Goal: Task Accomplishment & Management: Complete application form

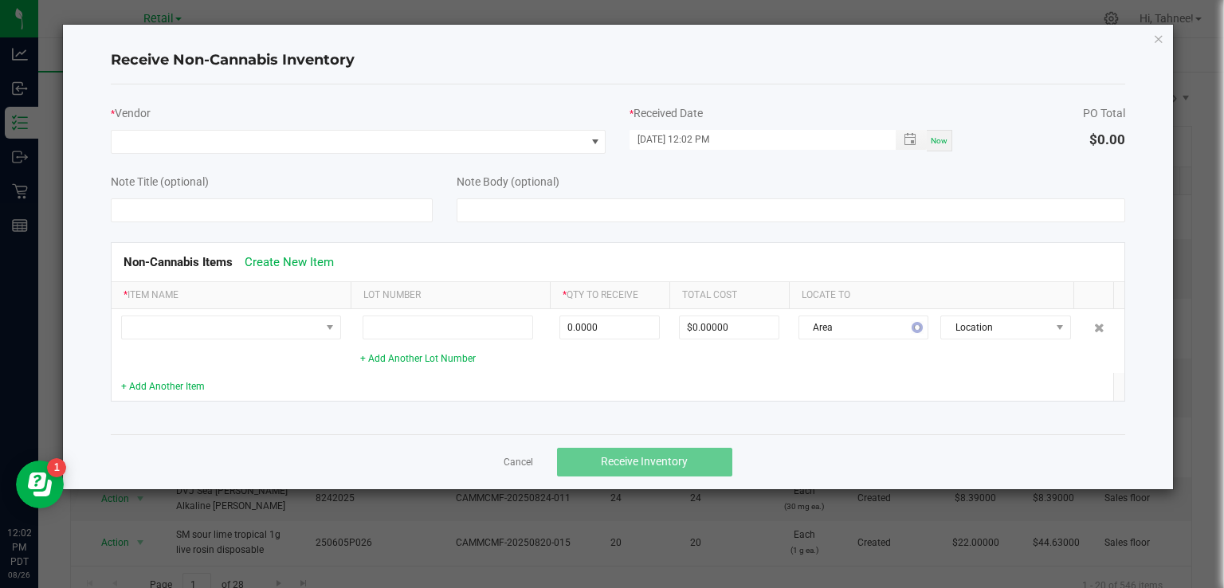
click at [1096, 150] on div "* Vendor * Received Date [DATE] 12:02 PM Now PO Total $0.00" at bounding box center [619, 125] width 1040 height 57
click at [314, 258] on link "Create New Item" at bounding box center [289, 262] width 89 height 14
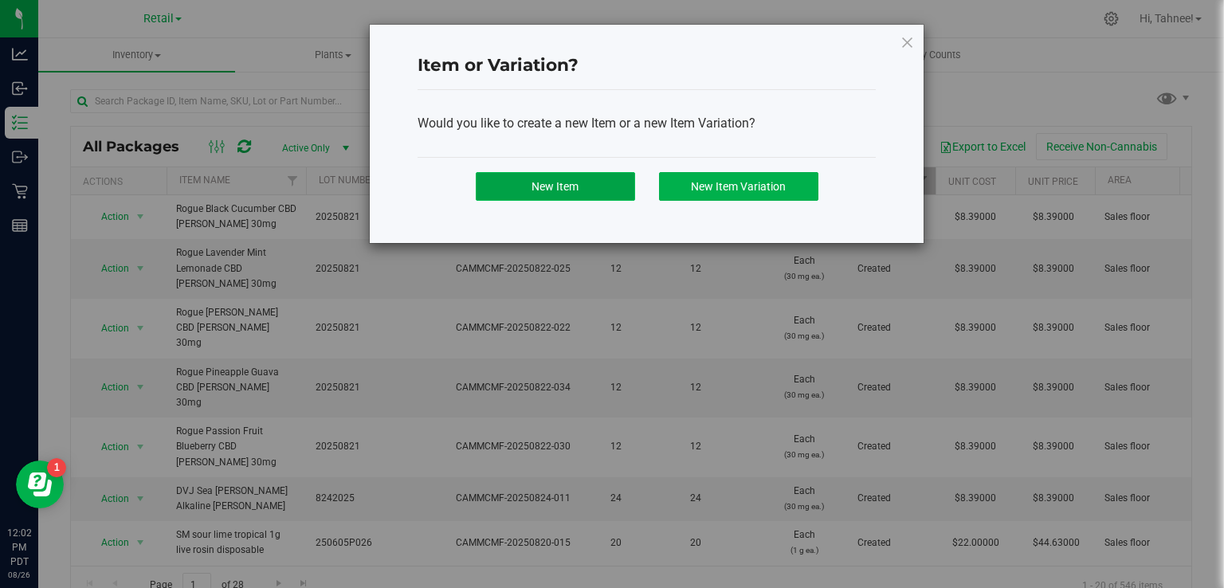
click at [583, 191] on button "New Item" at bounding box center [555, 186] width 159 height 29
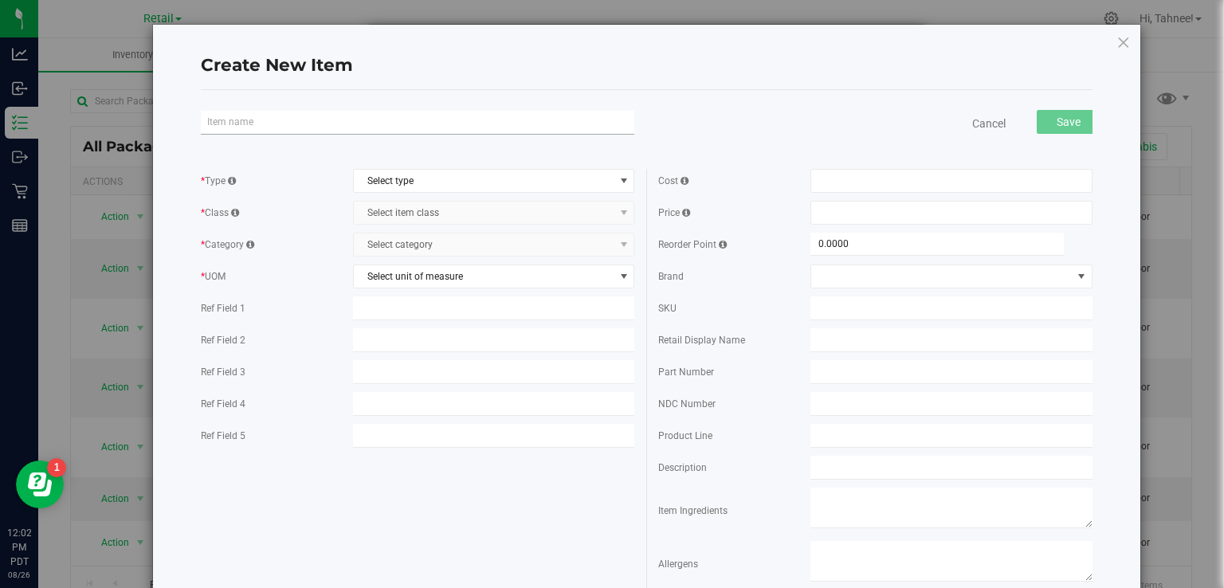
click at [370, 119] on input "text" at bounding box center [418, 123] width 434 height 24
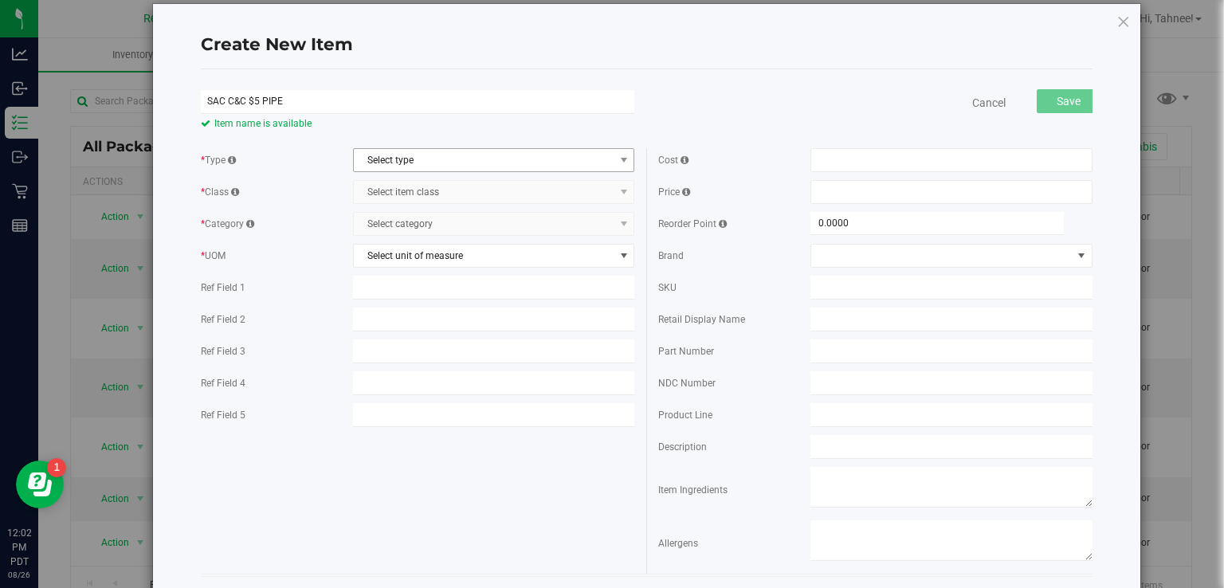
type input "SAC C&C $5 PIPE"
click at [520, 162] on span "Select type" at bounding box center [484, 160] width 261 height 22
click at [431, 215] on li "Raw Materials" at bounding box center [489, 210] width 277 height 24
click at [501, 163] on span "Raw Materials" at bounding box center [484, 160] width 261 height 22
click at [411, 241] on li "Supplies" at bounding box center [489, 234] width 277 height 24
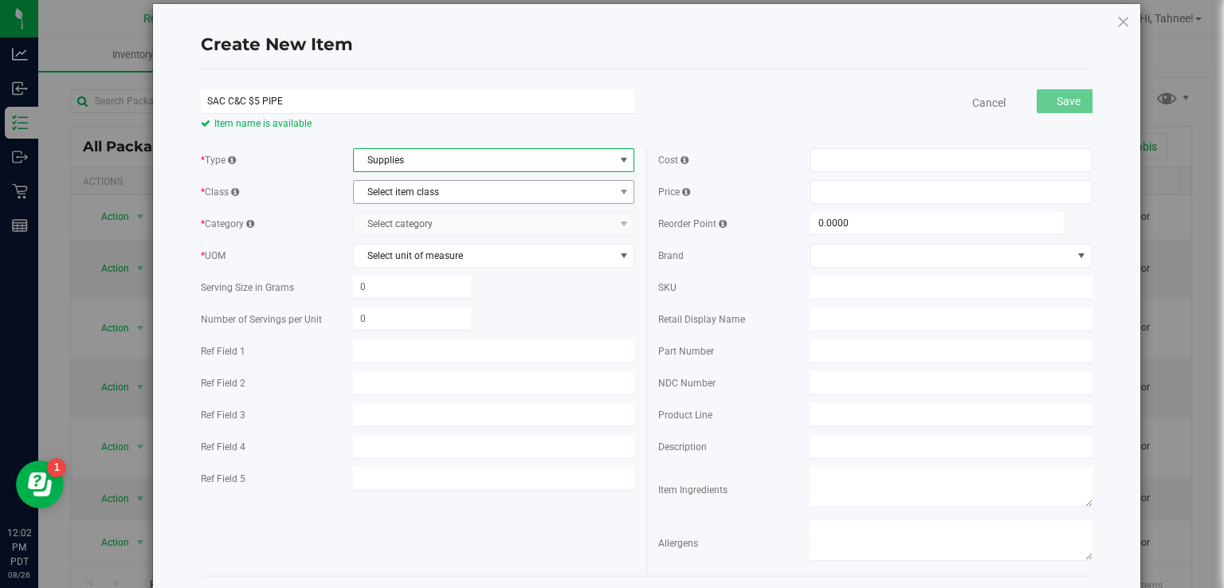
click at [488, 189] on span "Select item class" at bounding box center [484, 192] width 261 height 22
click at [415, 222] on li "Accessories" at bounding box center [489, 219] width 277 height 24
click at [485, 219] on span "Select category" at bounding box center [484, 224] width 261 height 22
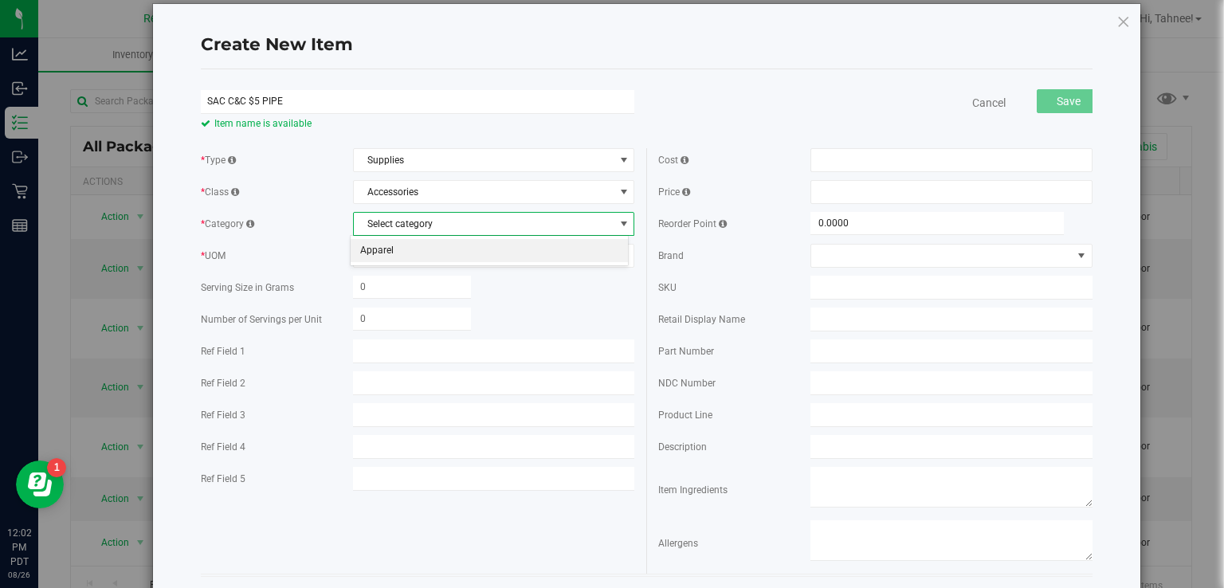
click at [415, 253] on li "Apparel" at bounding box center [489, 251] width 277 height 24
click at [512, 262] on span "Select unit of measure" at bounding box center [484, 256] width 261 height 22
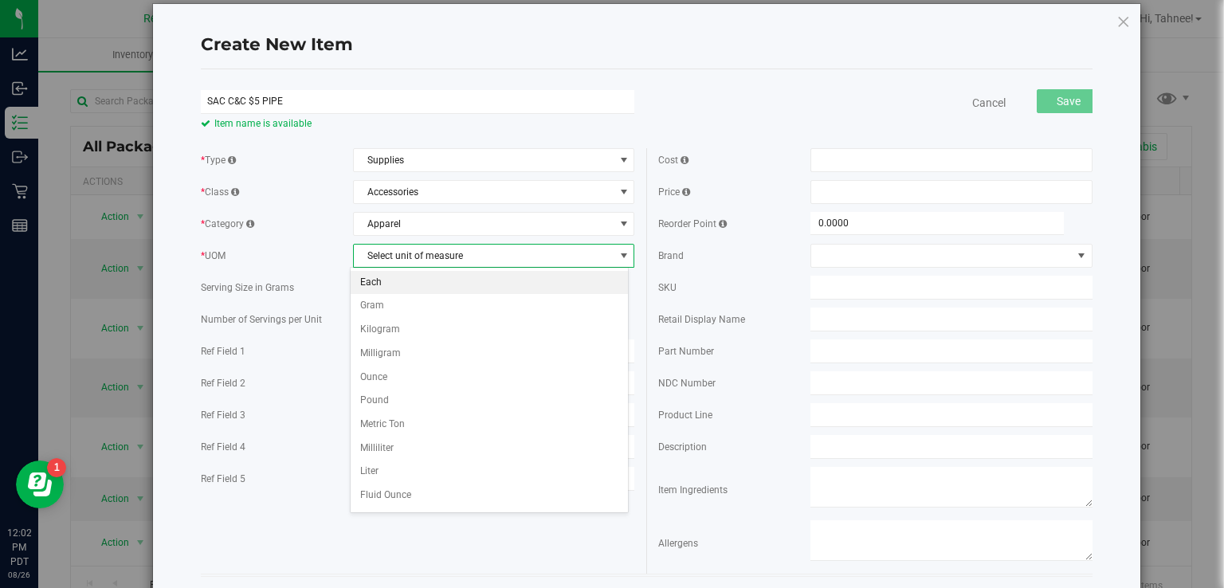
click at [400, 286] on li "Each" at bounding box center [489, 283] width 277 height 24
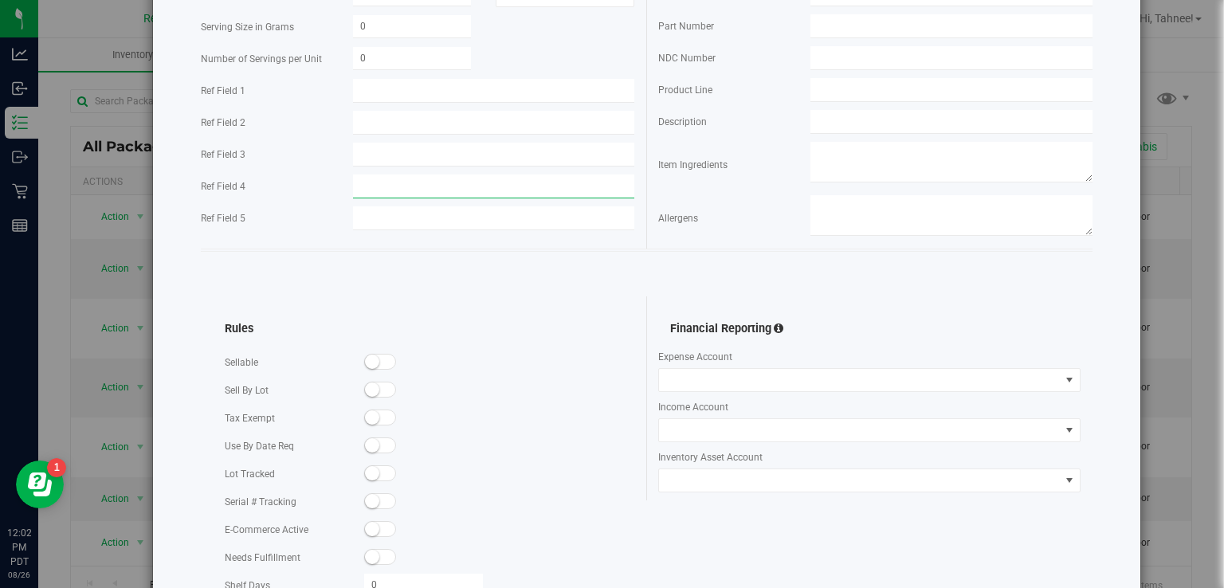
scroll to position [347, 0]
click at [375, 361] on small at bounding box center [372, 361] width 14 height 14
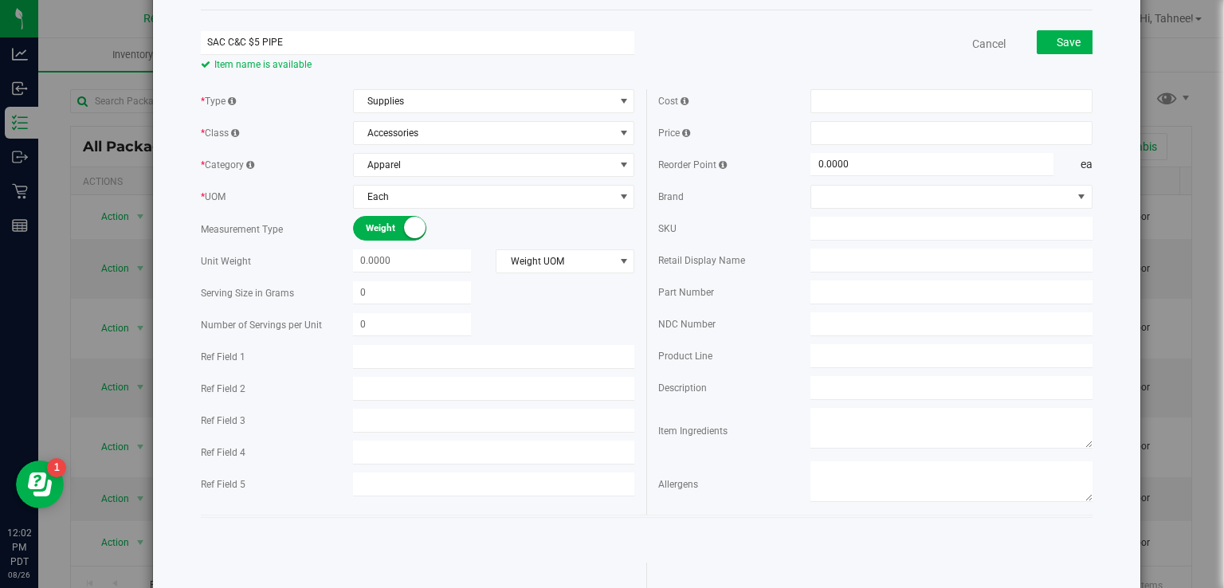
scroll to position [0, 0]
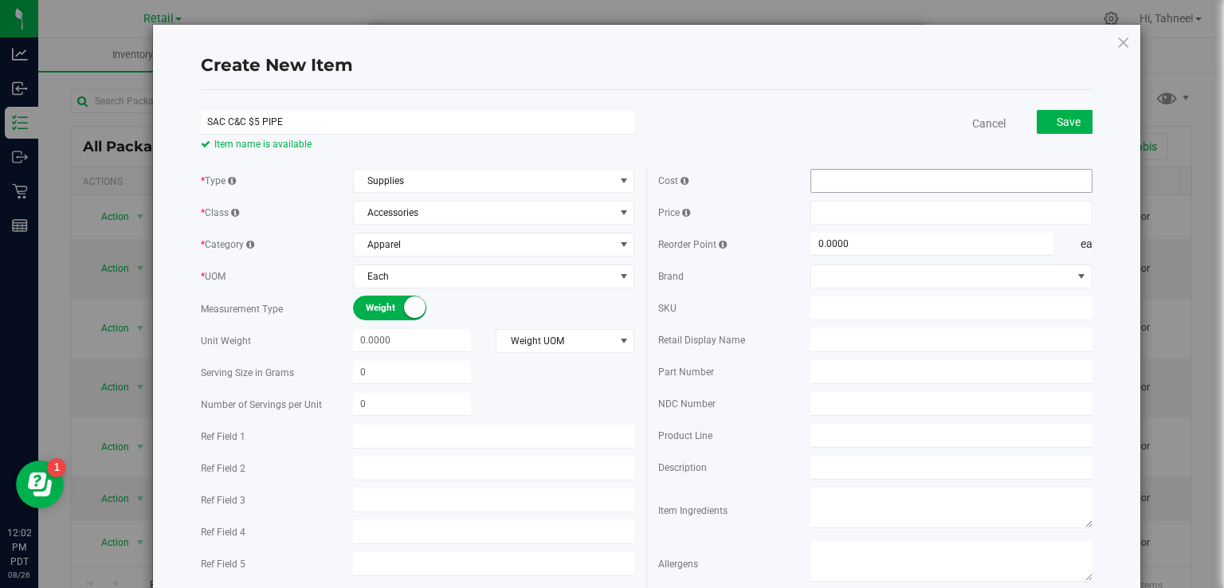
click at [881, 182] on input "text" at bounding box center [952, 181] width 281 height 22
type input "2.50"
click at [892, 212] on input "text" at bounding box center [952, 213] width 281 height 22
type input "$2.50000"
type input "4.62"
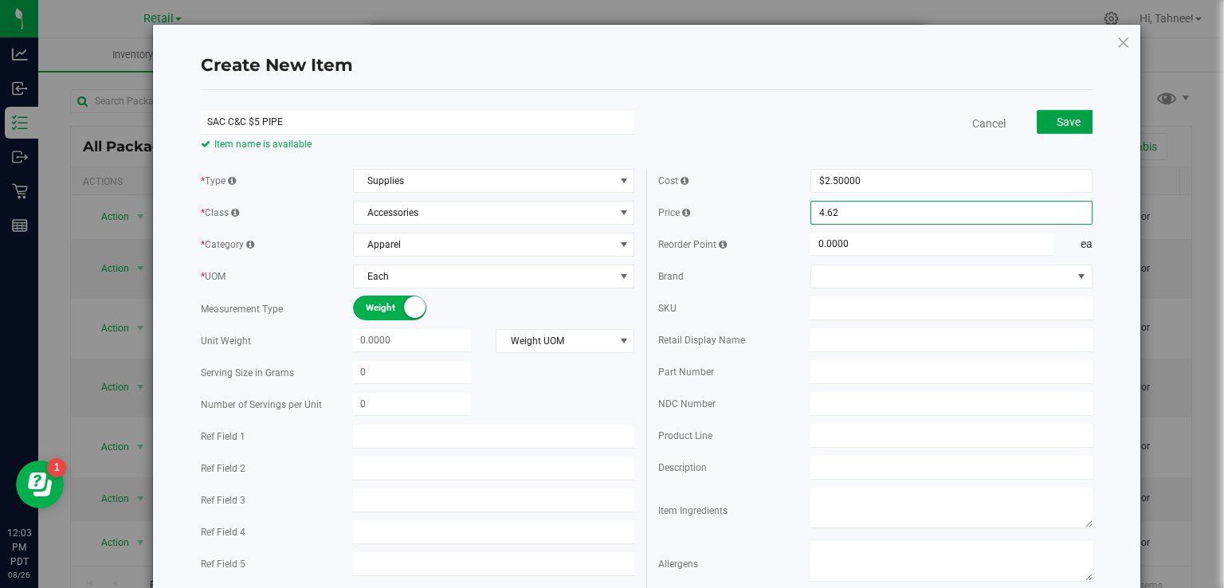
click at [1066, 128] on button "Save" at bounding box center [1069, 122] width 64 height 24
type input "$4.62000"
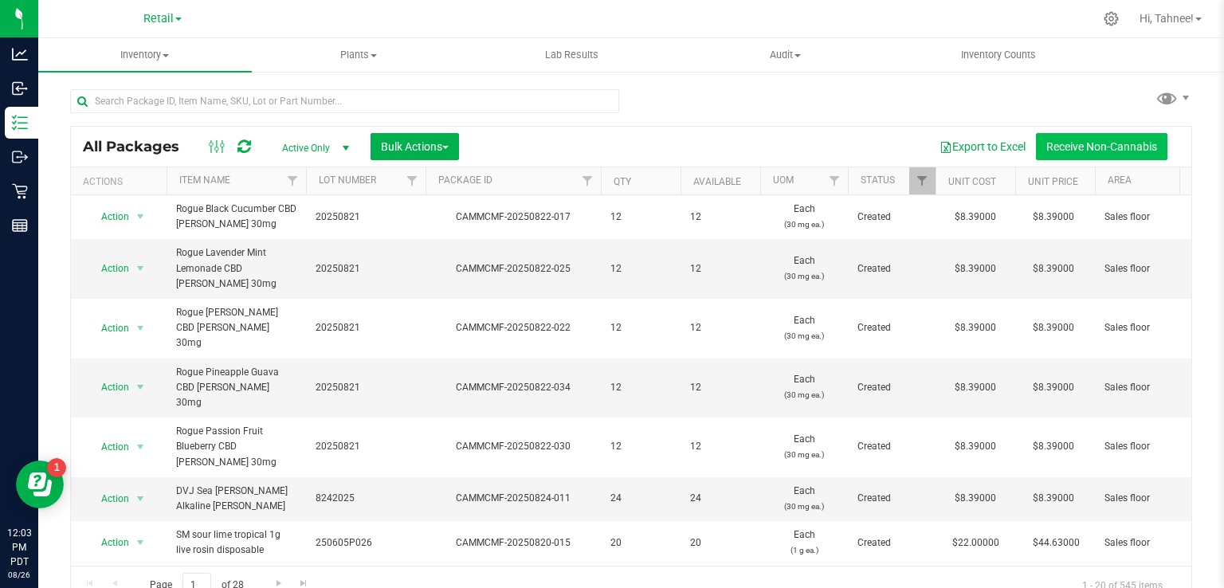
click at [1099, 141] on button "Receive Non-Cannabis" at bounding box center [1102, 146] width 132 height 27
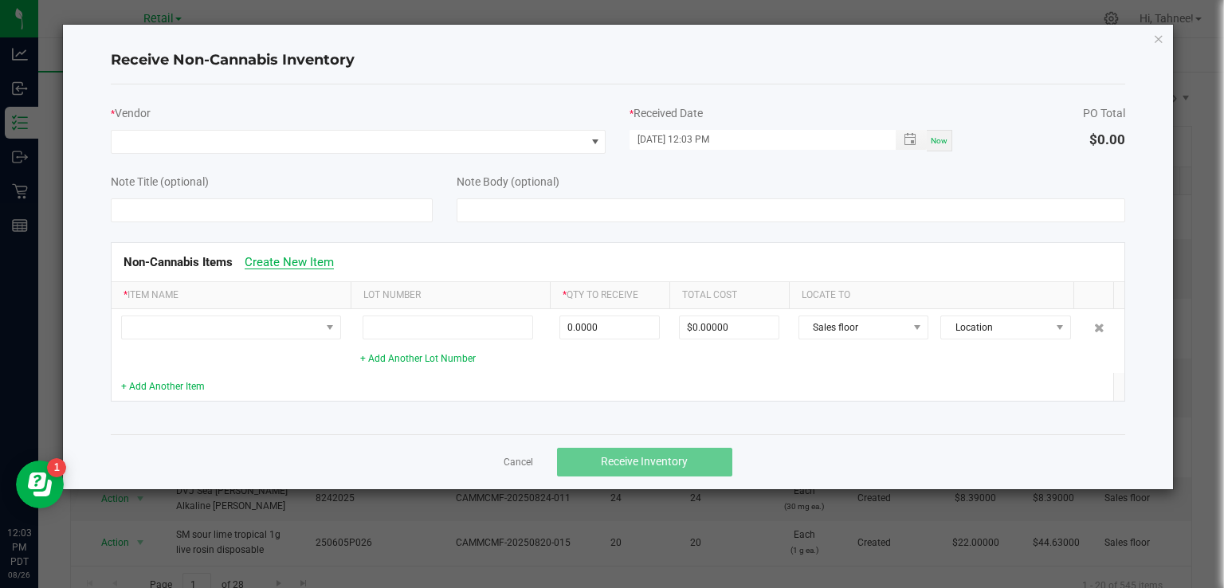
click at [320, 259] on link "Create New Item" at bounding box center [289, 262] width 89 height 14
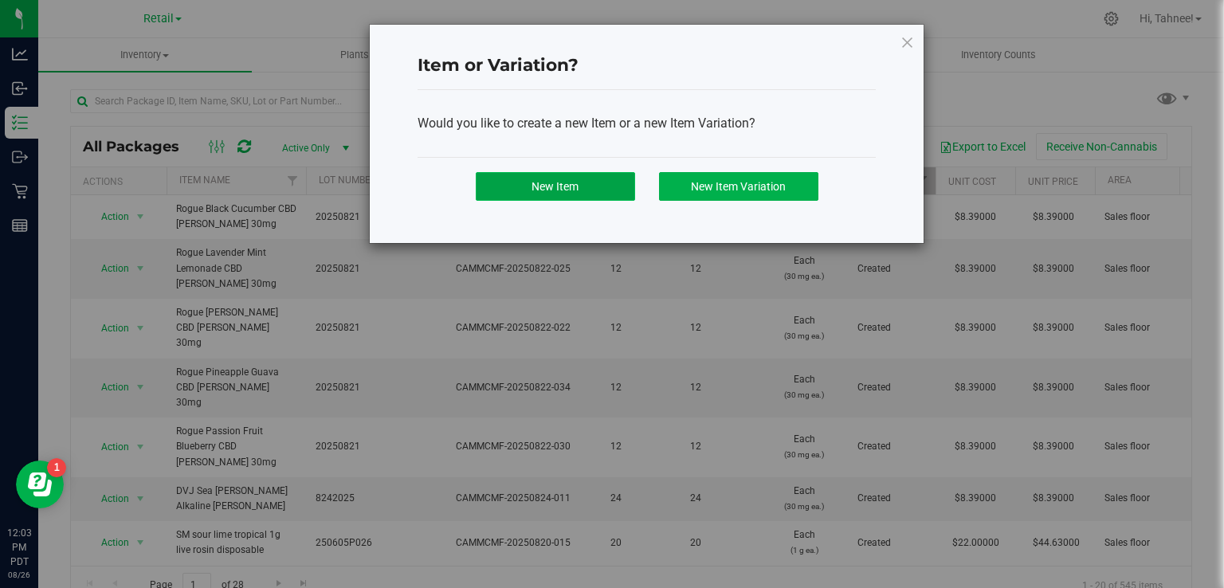
click at [555, 188] on span "New Item" at bounding box center [555, 186] width 47 height 13
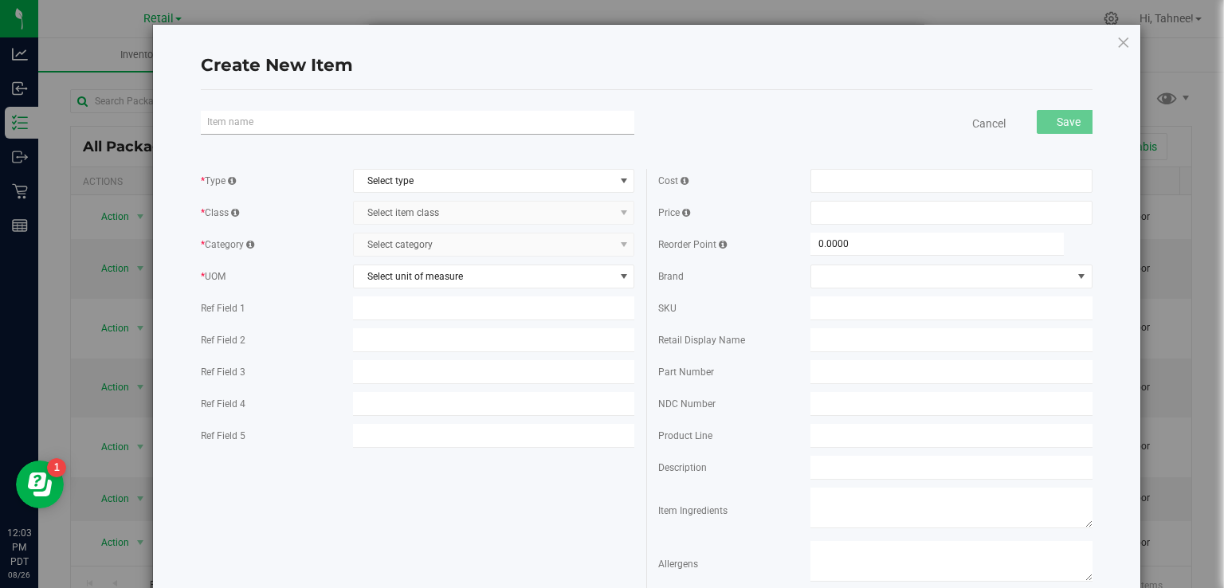
click at [388, 121] on input "text" at bounding box center [418, 123] width 434 height 24
type input "S"
click at [210, 121] on input "AC C&C" at bounding box center [418, 123] width 434 height 24
click at [208, 120] on input "AC C&C" at bounding box center [418, 123] width 434 height 24
click at [283, 120] on input "SAC C&C" at bounding box center [418, 123] width 434 height 24
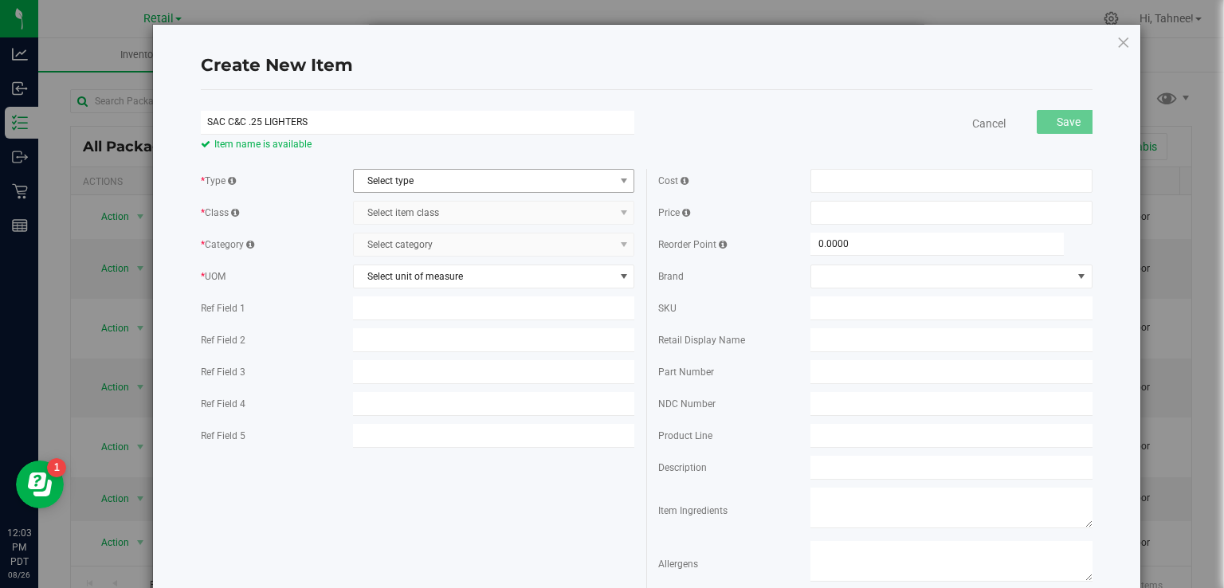
type input "SAC C&C .25 LIGHTERS"
click at [523, 180] on span "Select type" at bounding box center [484, 181] width 261 height 22
click at [412, 260] on li "Supplies" at bounding box center [489, 256] width 277 height 24
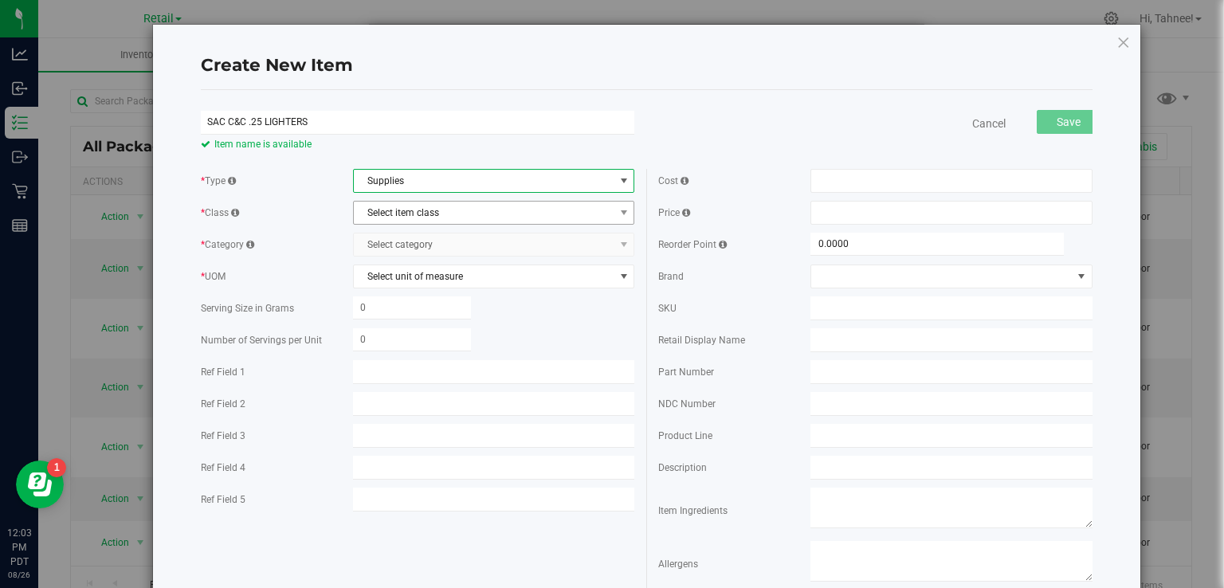
click at [458, 217] on span "Select item class" at bounding box center [484, 213] width 261 height 22
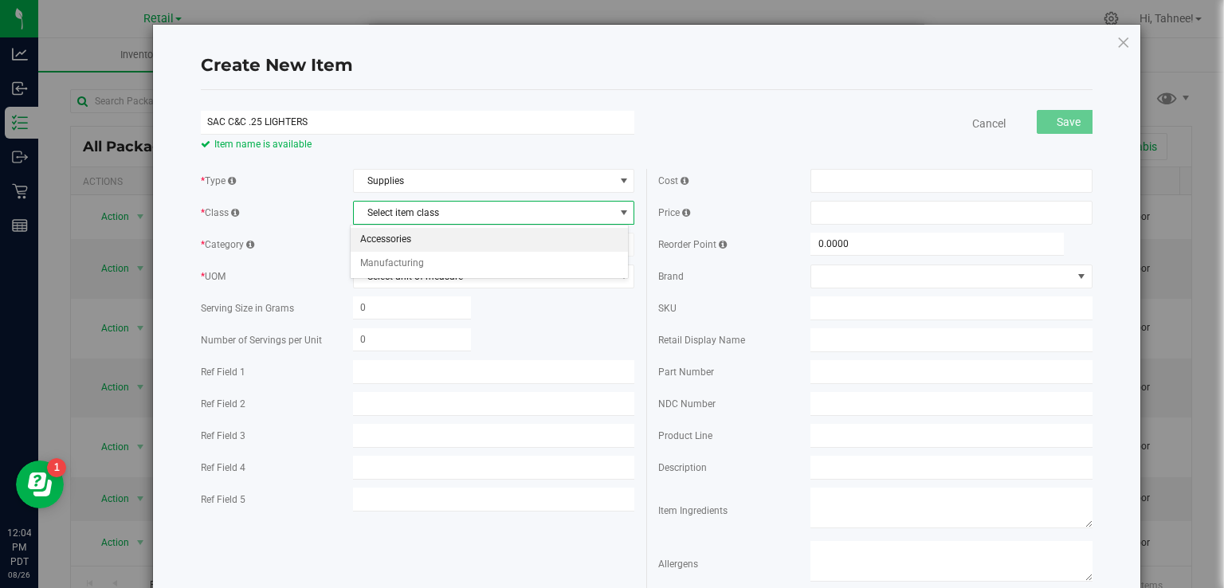
click at [410, 239] on li "Accessories" at bounding box center [489, 240] width 277 height 24
click at [472, 246] on span "Select category" at bounding box center [484, 245] width 261 height 22
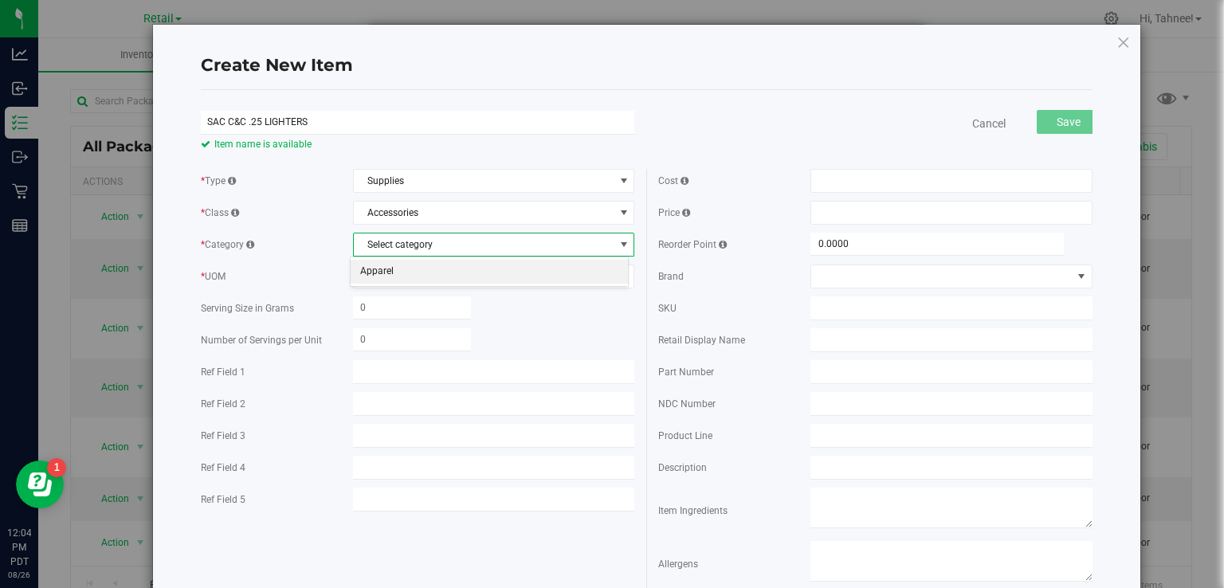
click at [408, 269] on li "Apparel" at bounding box center [489, 272] width 277 height 24
click at [486, 280] on span "Select unit of measure" at bounding box center [484, 276] width 261 height 22
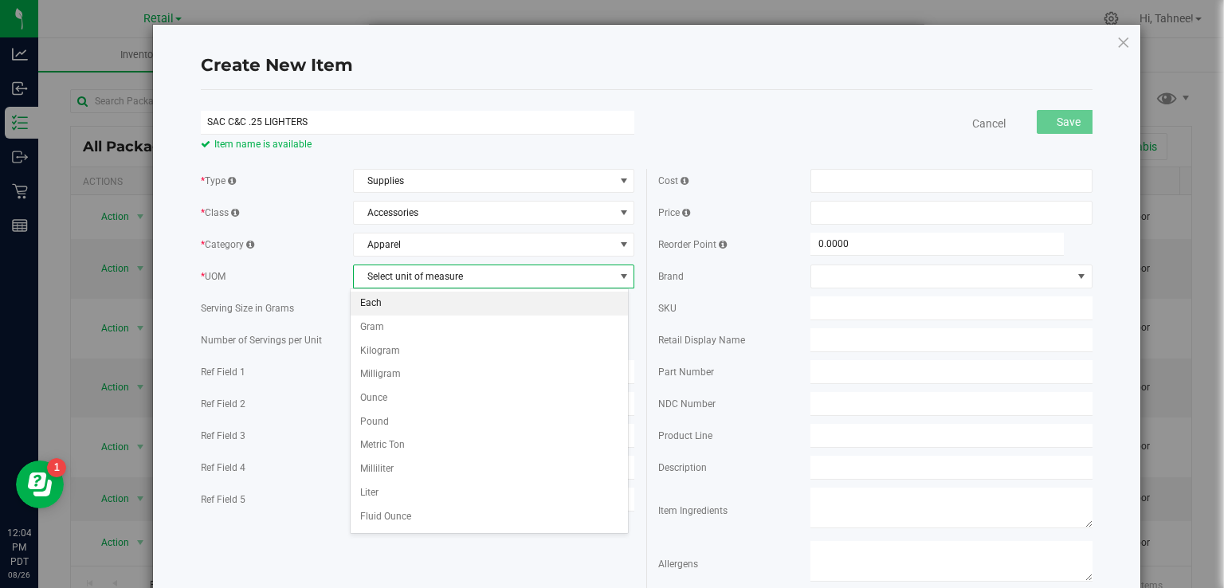
click at [379, 307] on li "Each" at bounding box center [489, 304] width 277 height 24
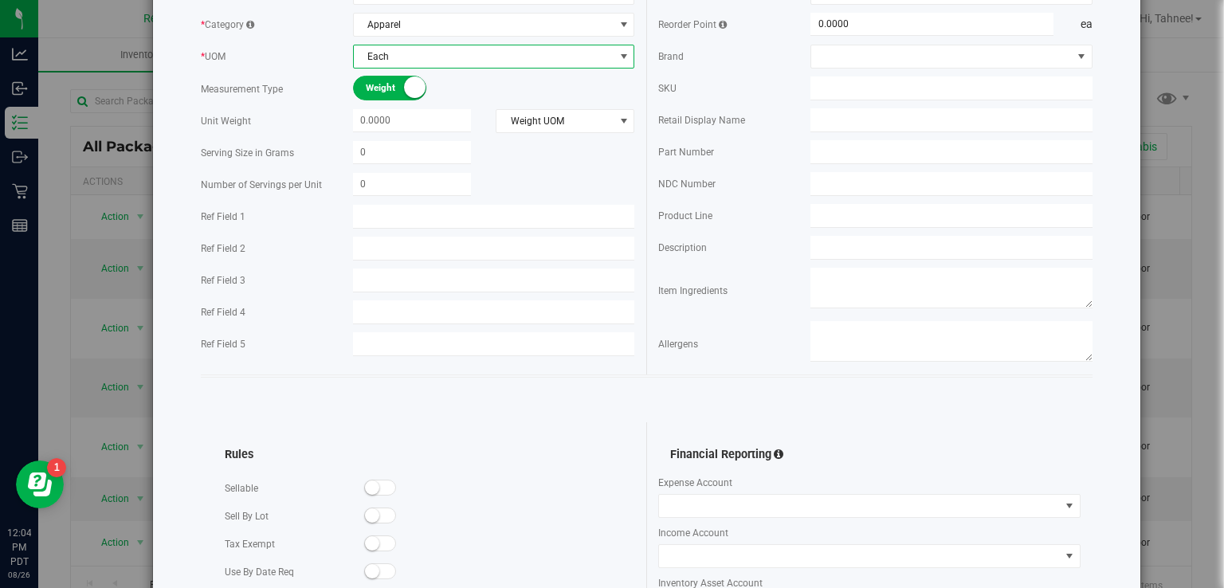
scroll to position [231, 0]
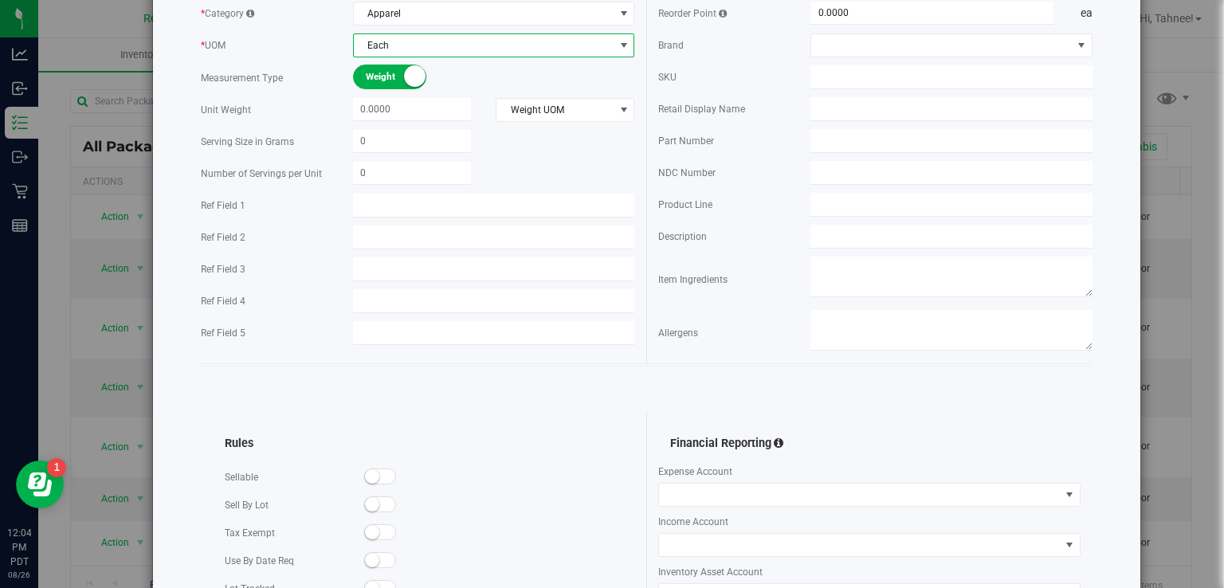
click at [373, 477] on small at bounding box center [372, 477] width 14 height 14
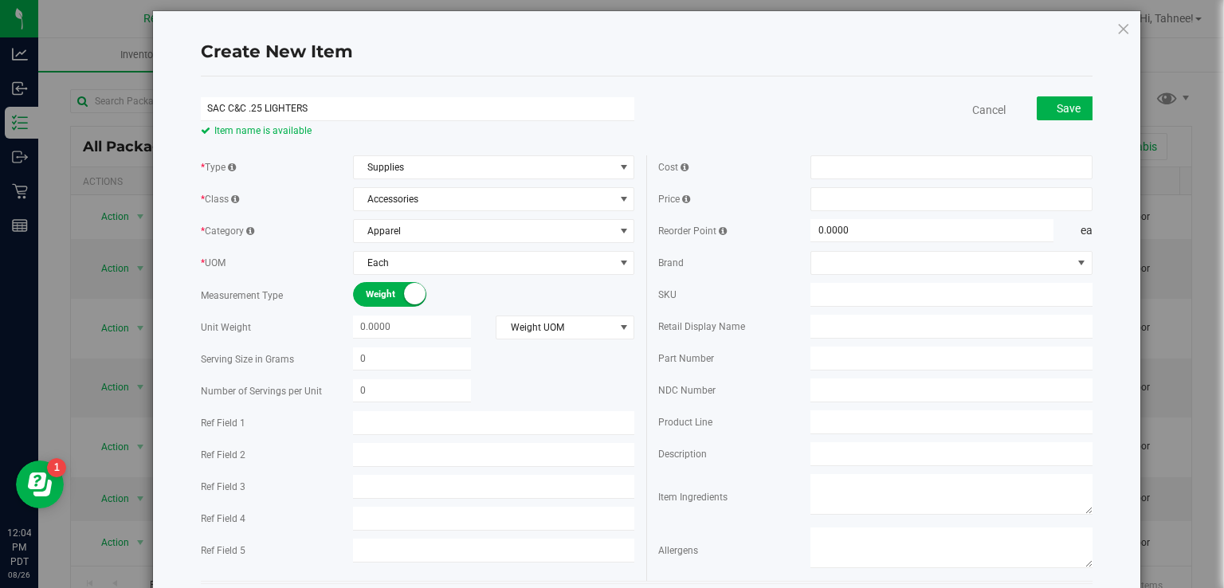
scroll to position [0, 0]
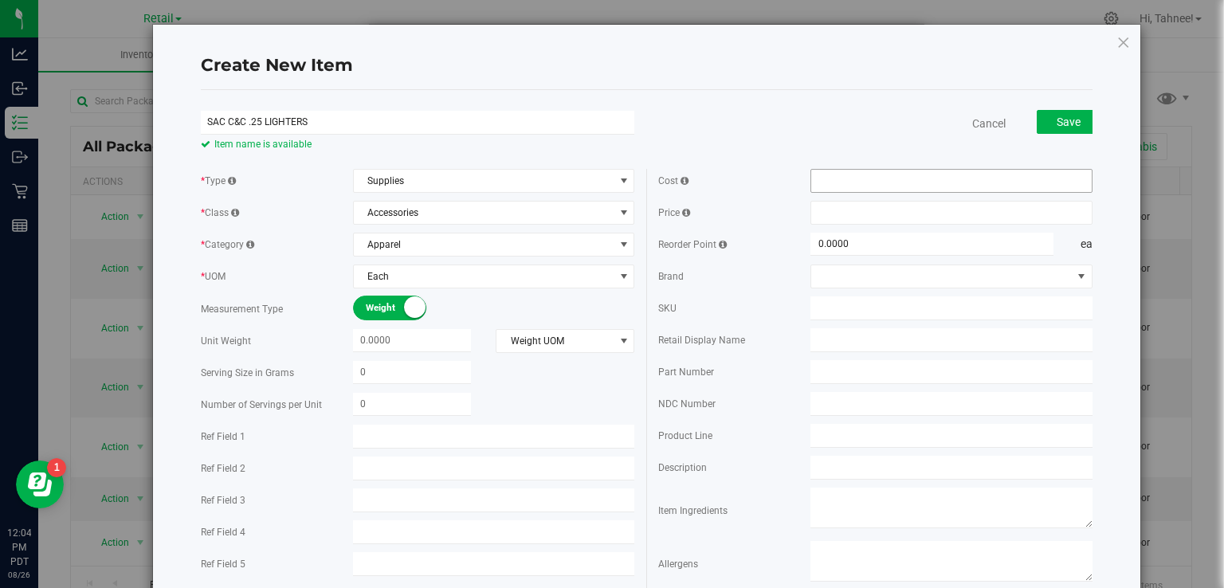
click at [900, 182] on input "text" at bounding box center [952, 181] width 281 height 22
type input ".12"
click at [897, 213] on input "text" at bounding box center [952, 213] width 281 height 22
type input "$0.12000"
type input ".23"
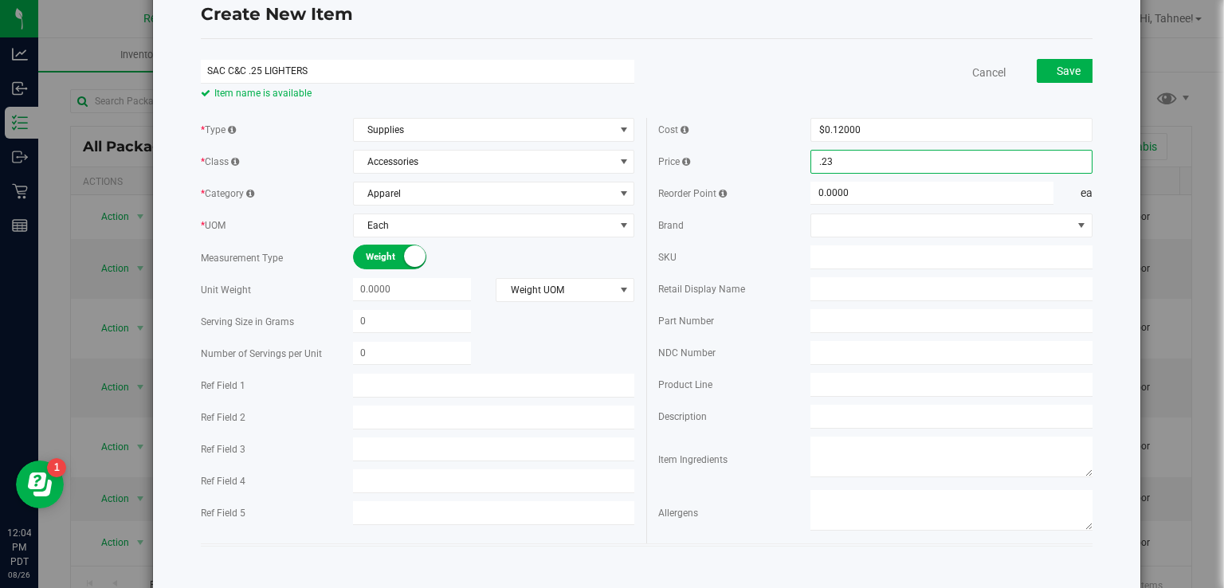
scroll to position [53, 0]
click at [1057, 67] on span "Save" at bounding box center [1069, 68] width 24 height 13
type input "$0.23000"
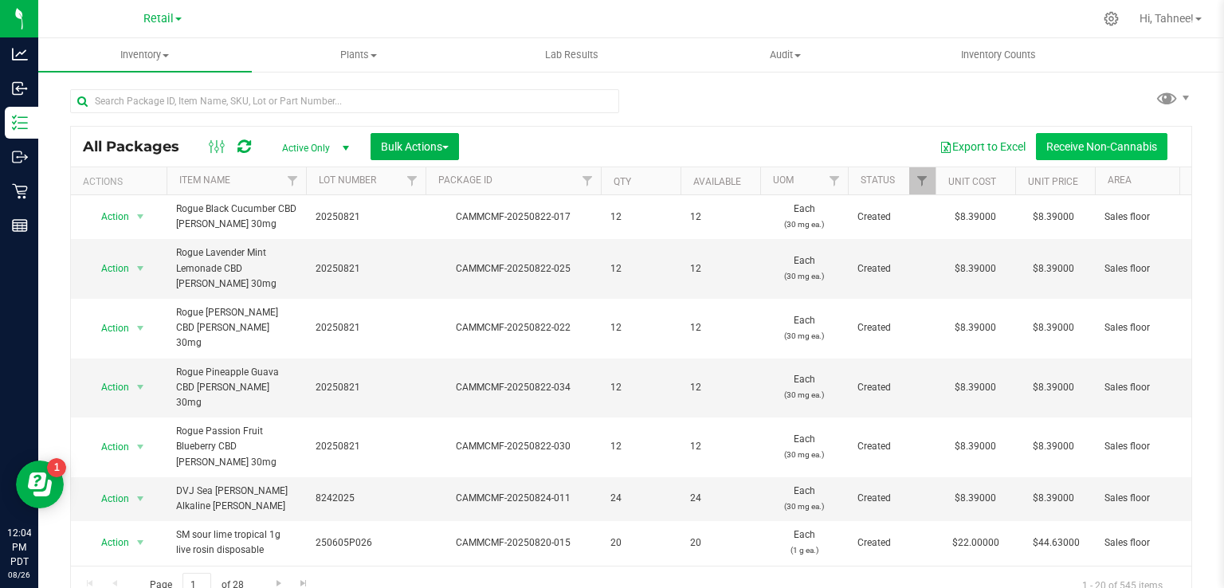
click at [1074, 146] on button "Receive Non-Cannabis" at bounding box center [1102, 146] width 132 height 27
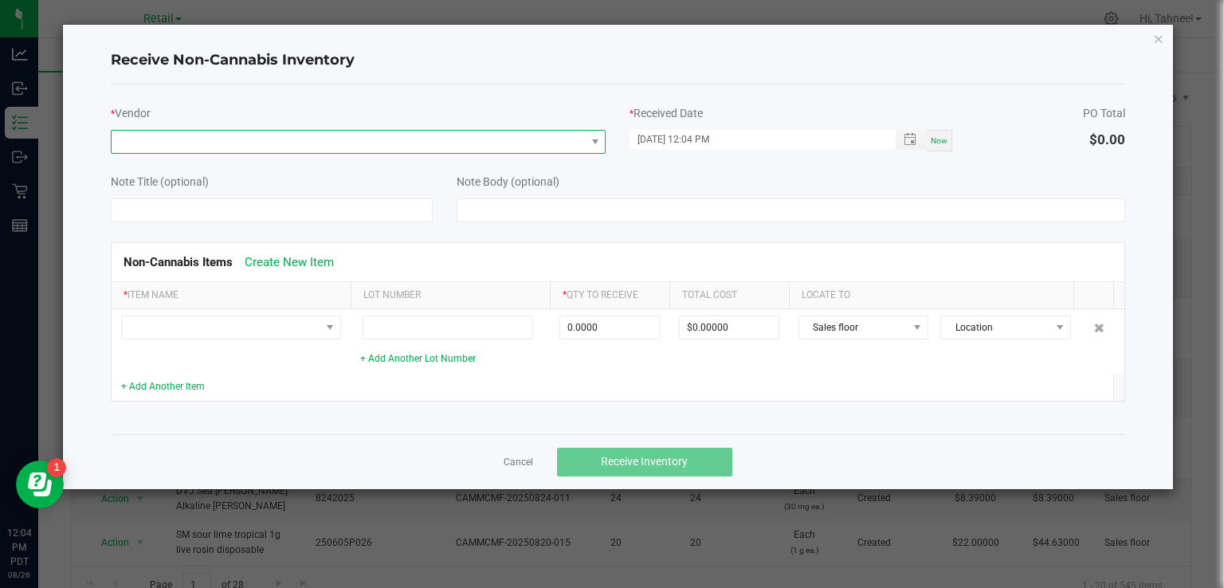
click at [347, 147] on span at bounding box center [349, 142] width 474 height 22
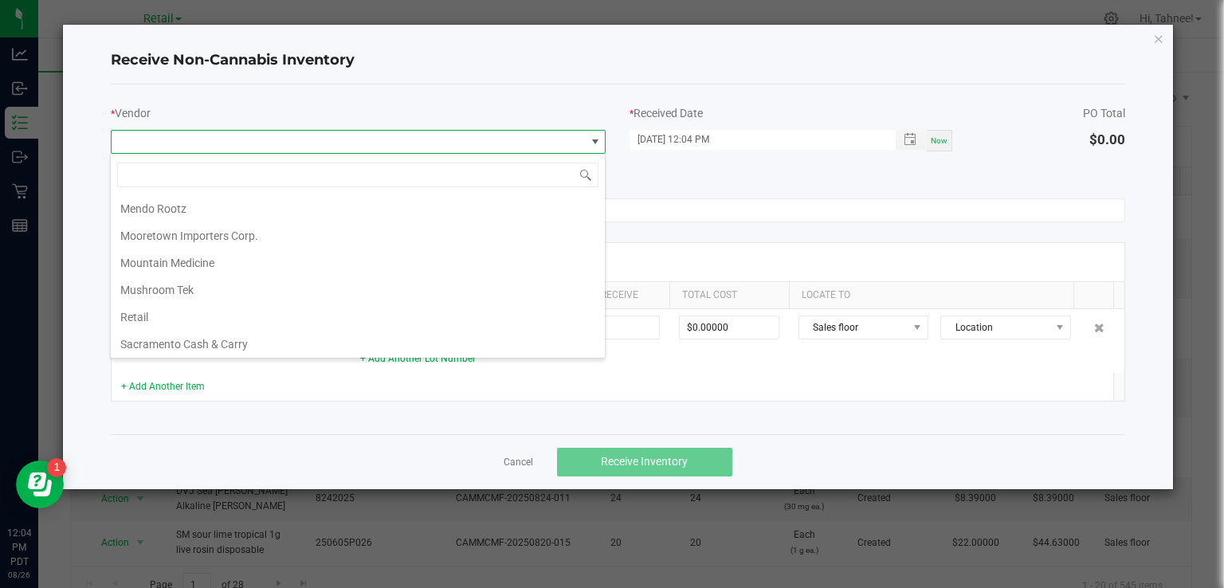
scroll to position [322, 0]
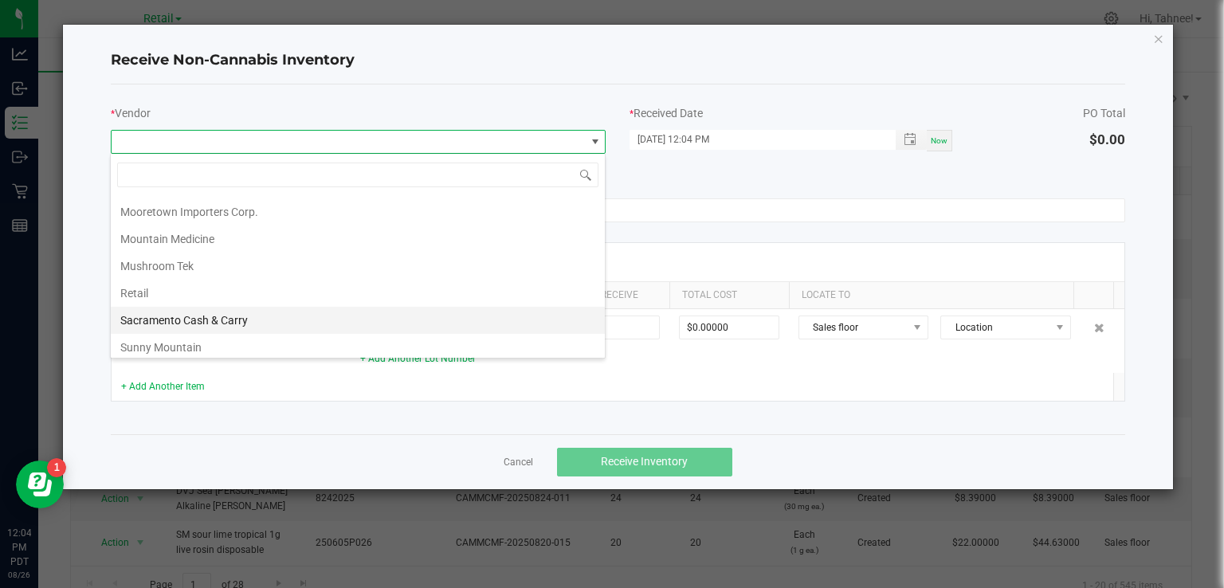
click at [246, 322] on li "Sacramento Cash & Carry" at bounding box center [358, 320] width 494 height 27
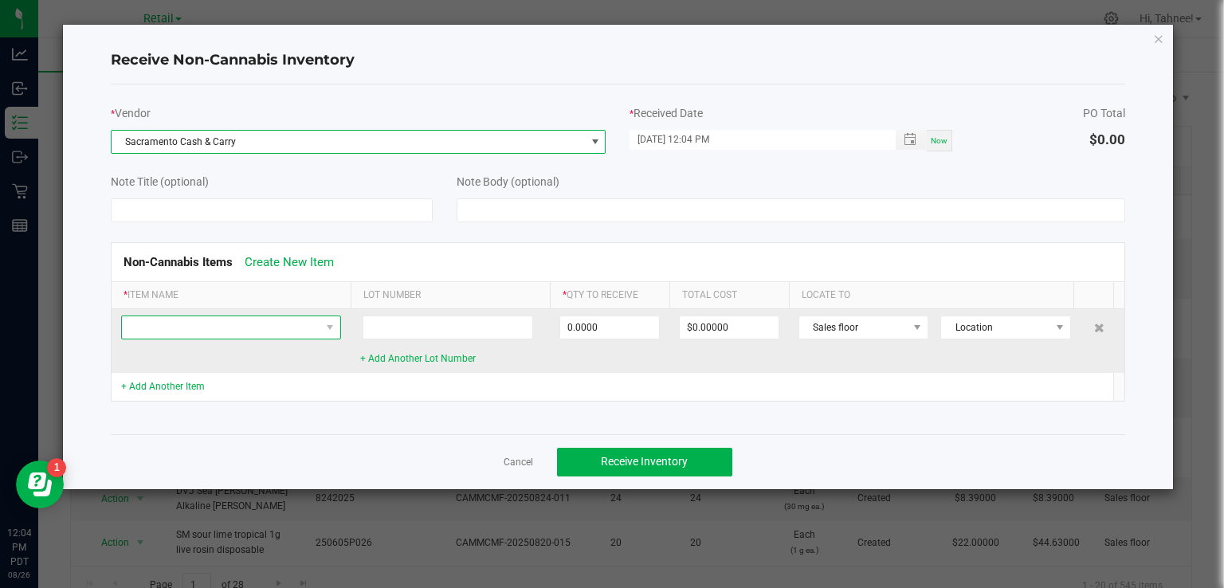
click at [254, 317] on span at bounding box center [221, 327] width 198 height 22
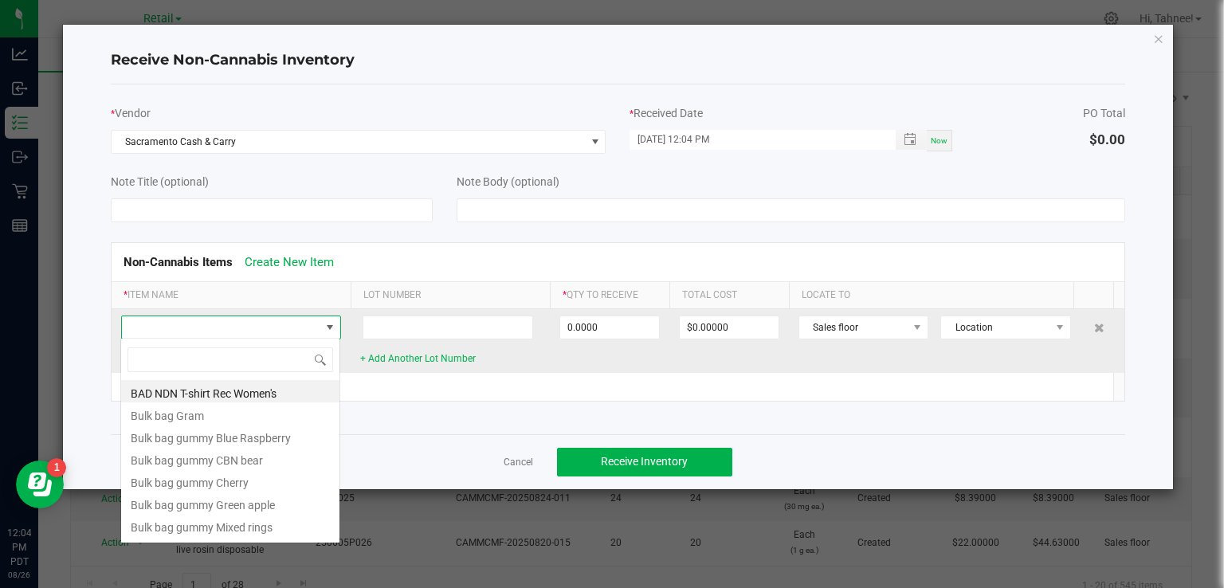
scroll to position [23, 220]
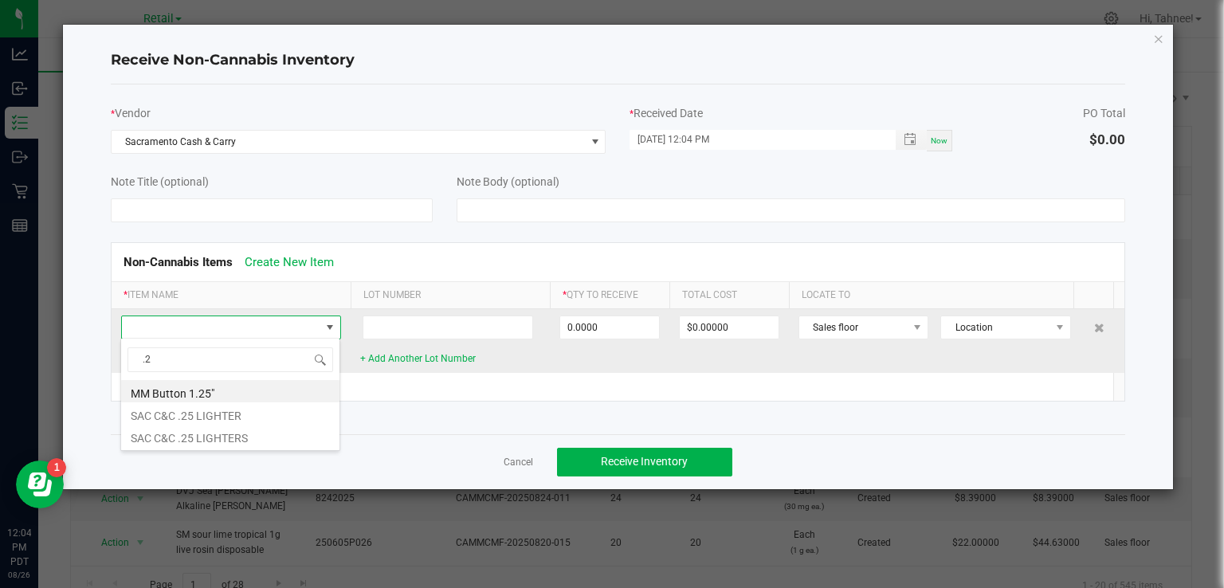
type input ".25"
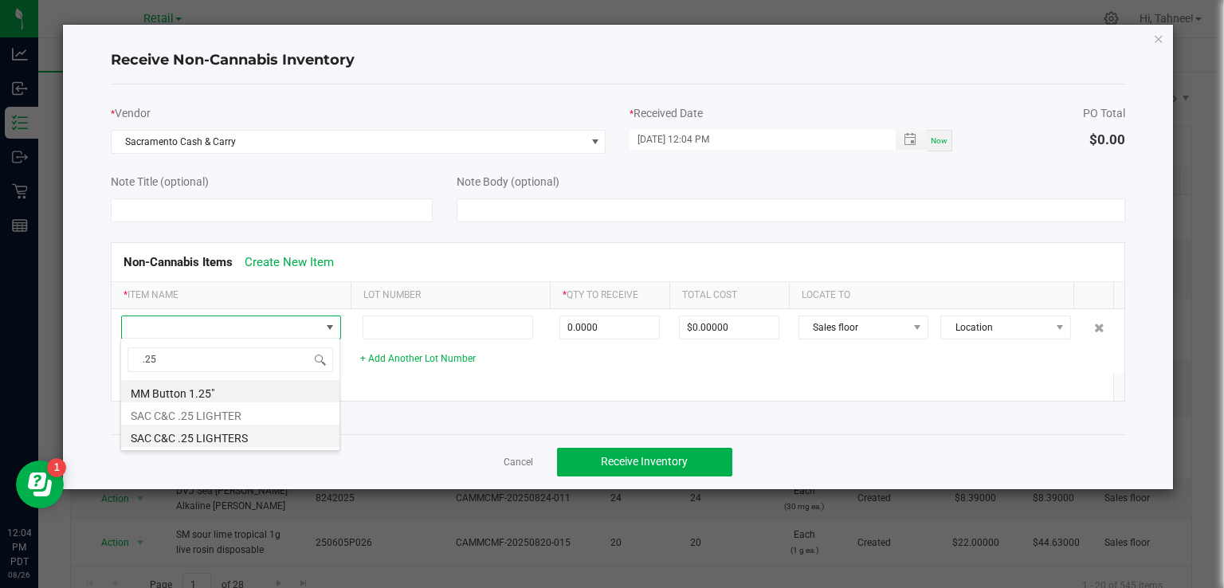
click at [245, 440] on li "SAC C&C .25 LIGHTERS" at bounding box center [230, 436] width 218 height 22
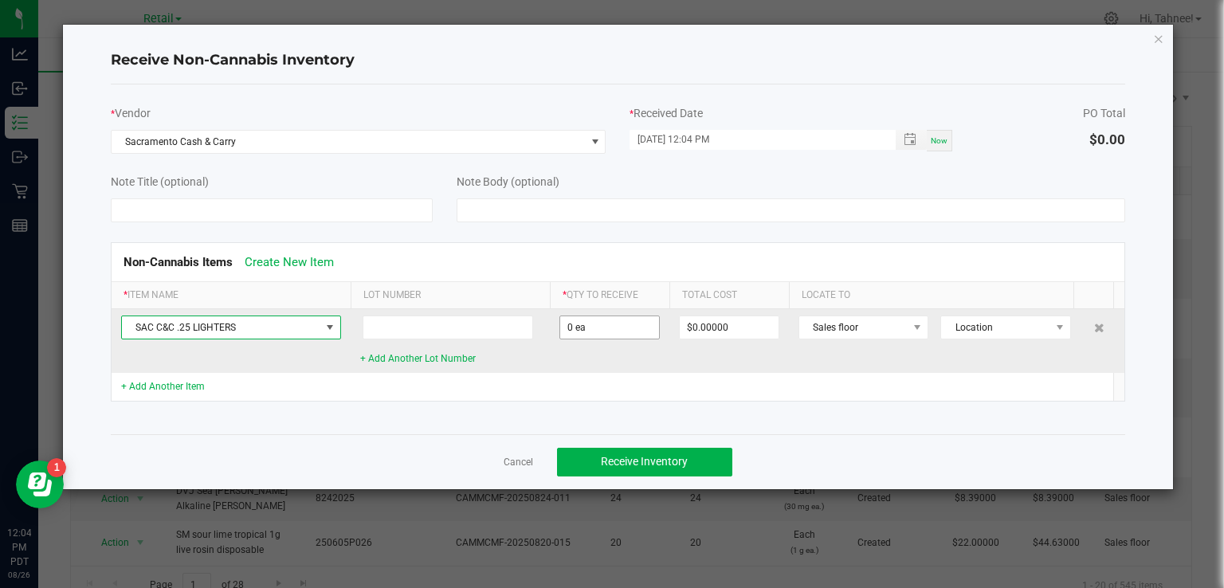
click at [594, 325] on input "0 ea" at bounding box center [609, 327] width 99 height 22
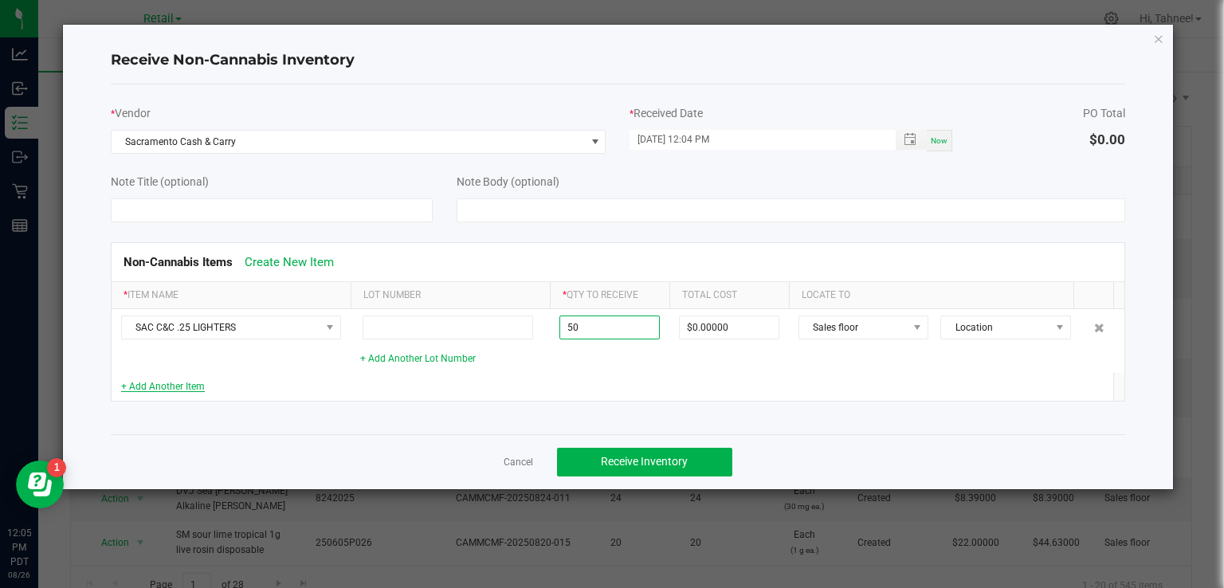
click at [185, 387] on link "+ Add Another Item" at bounding box center [163, 386] width 84 height 11
type input "50 ea"
type input "$6.00000"
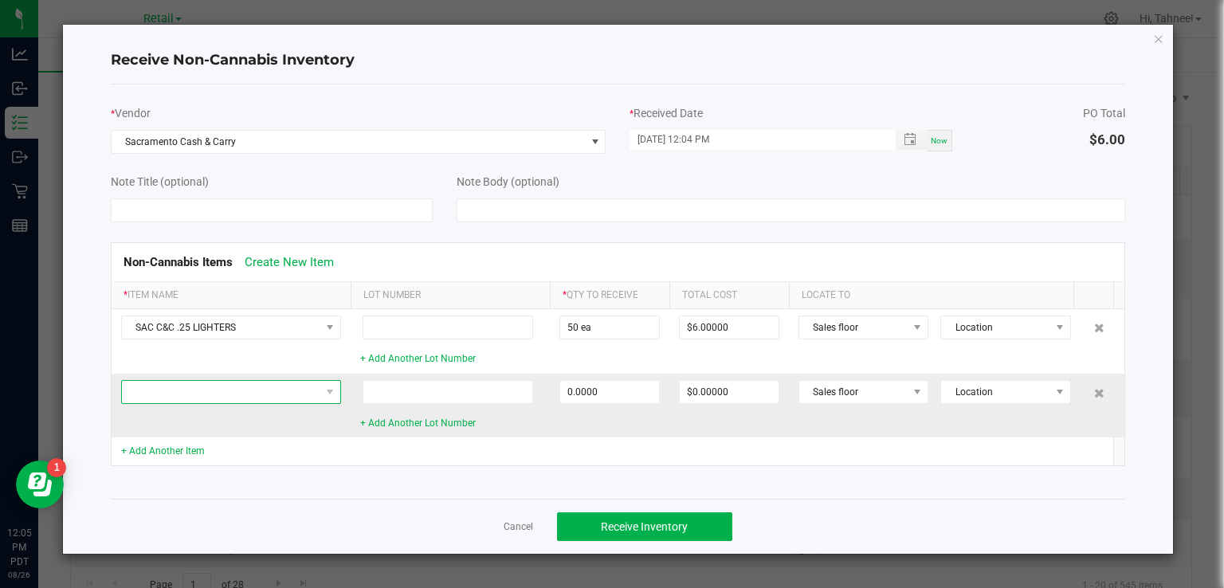
click at [251, 397] on span at bounding box center [221, 392] width 198 height 22
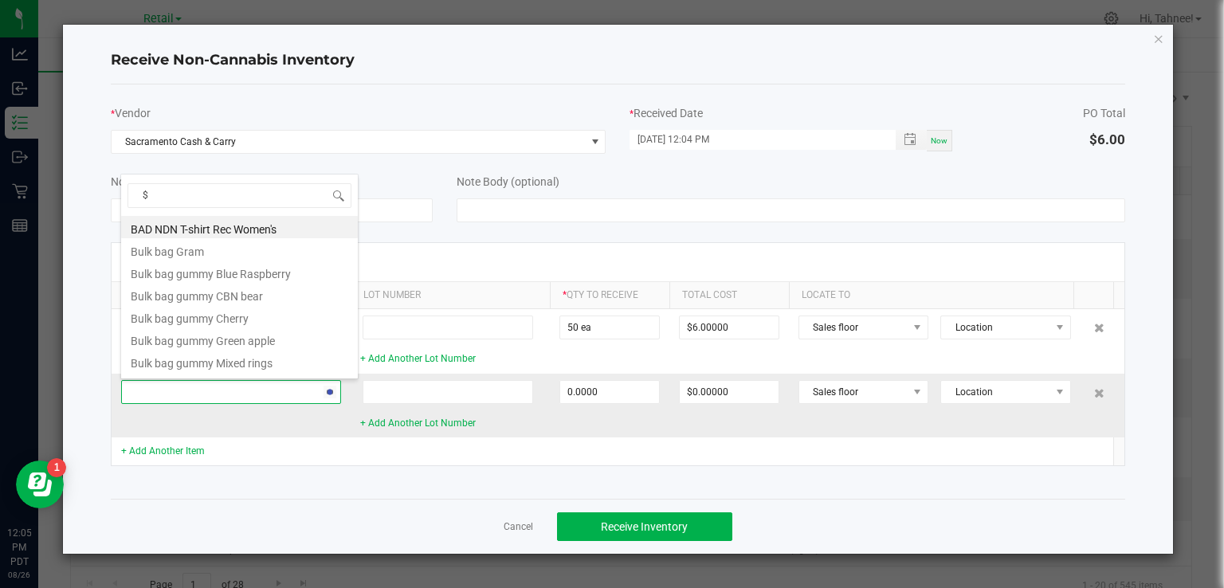
type input "$5"
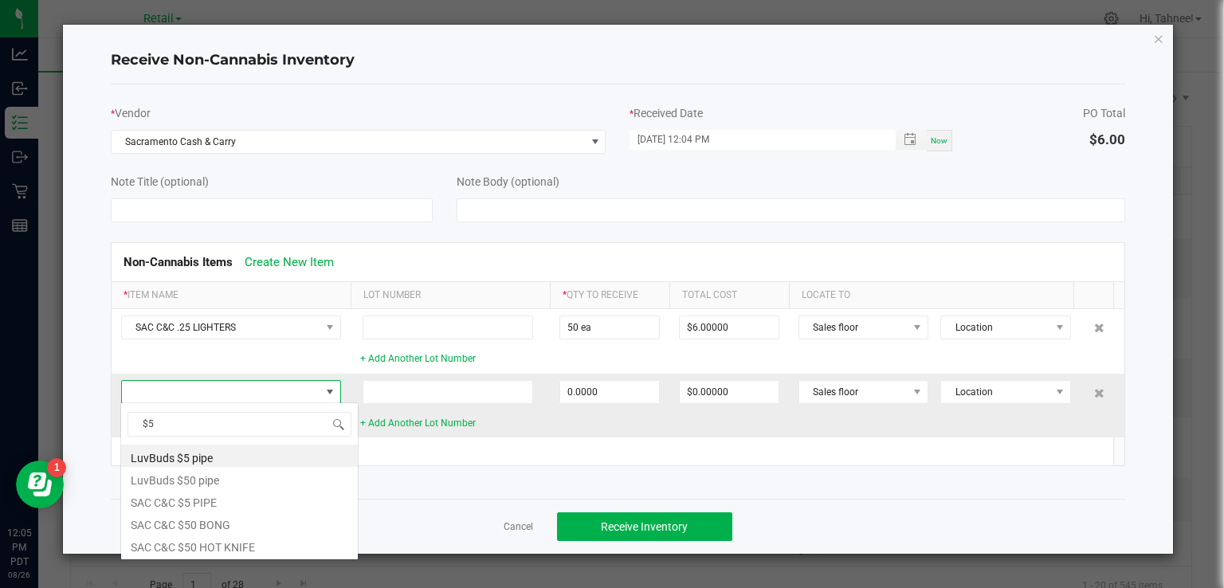
scroll to position [0, 0]
click at [166, 502] on li "SAC C&C $5 PIPE" at bounding box center [239, 500] width 237 height 22
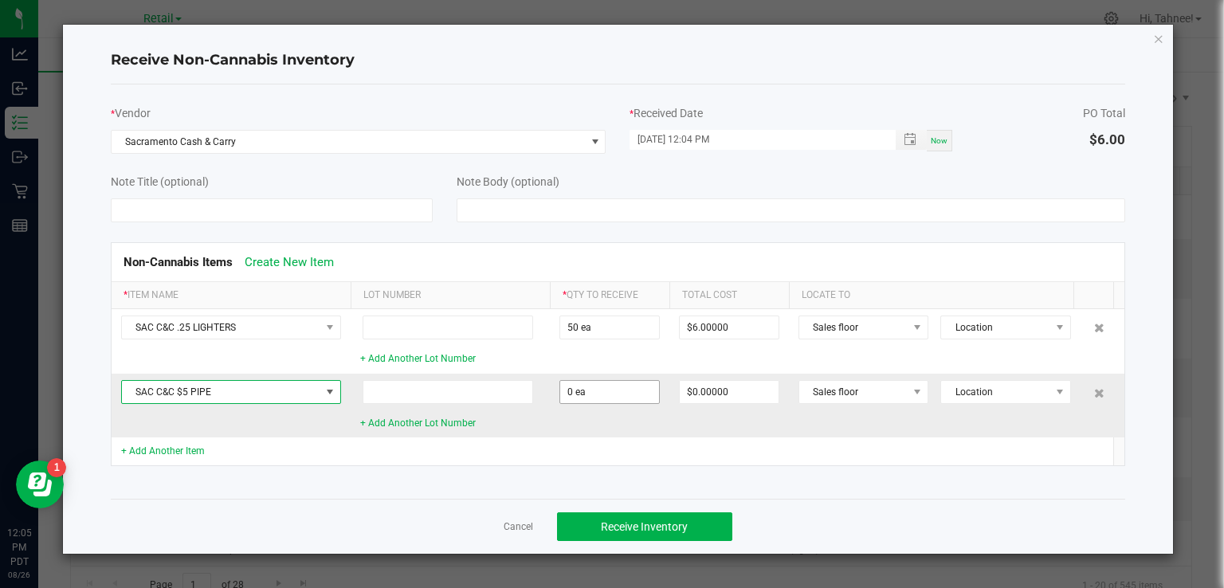
click at [623, 390] on input "0 ea" at bounding box center [609, 392] width 99 height 22
click at [794, 456] on td at bounding box center [931, 452] width 285 height 28
type input "15 ea"
type input "$37.50000"
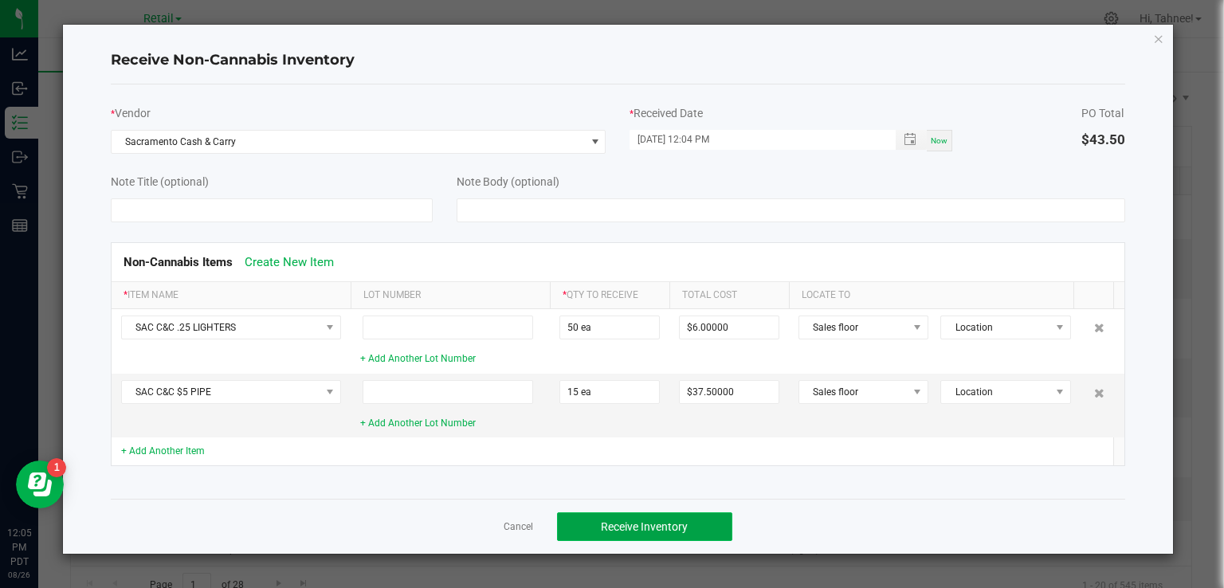
click at [652, 527] on span "Receive Inventory" at bounding box center [644, 527] width 87 height 13
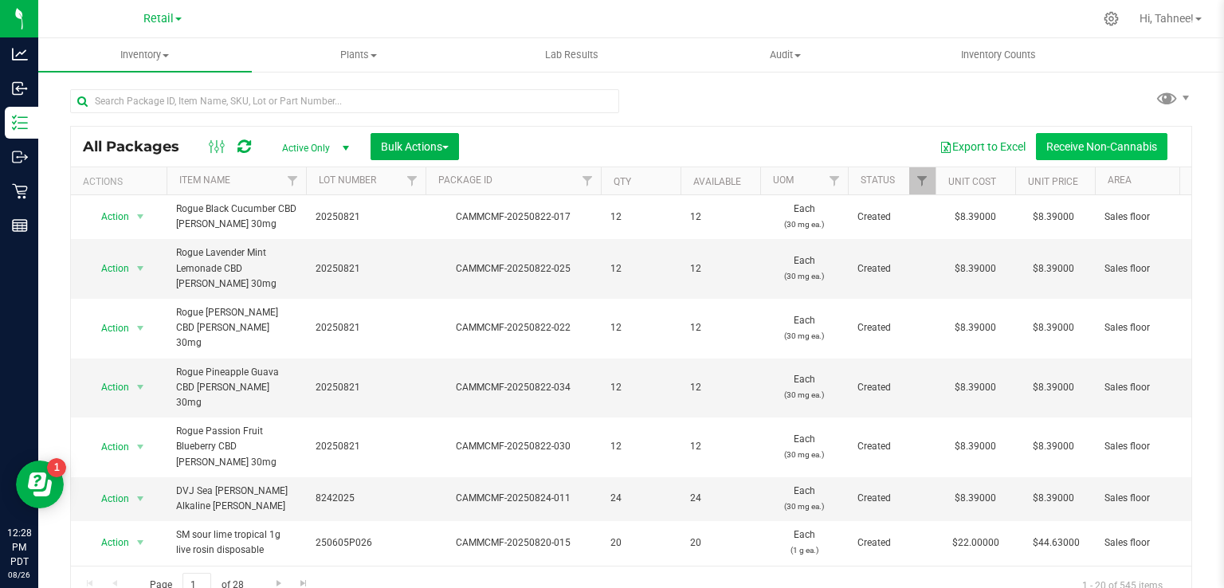
click at [1109, 137] on button "Receive Non-Cannabis" at bounding box center [1102, 146] width 132 height 27
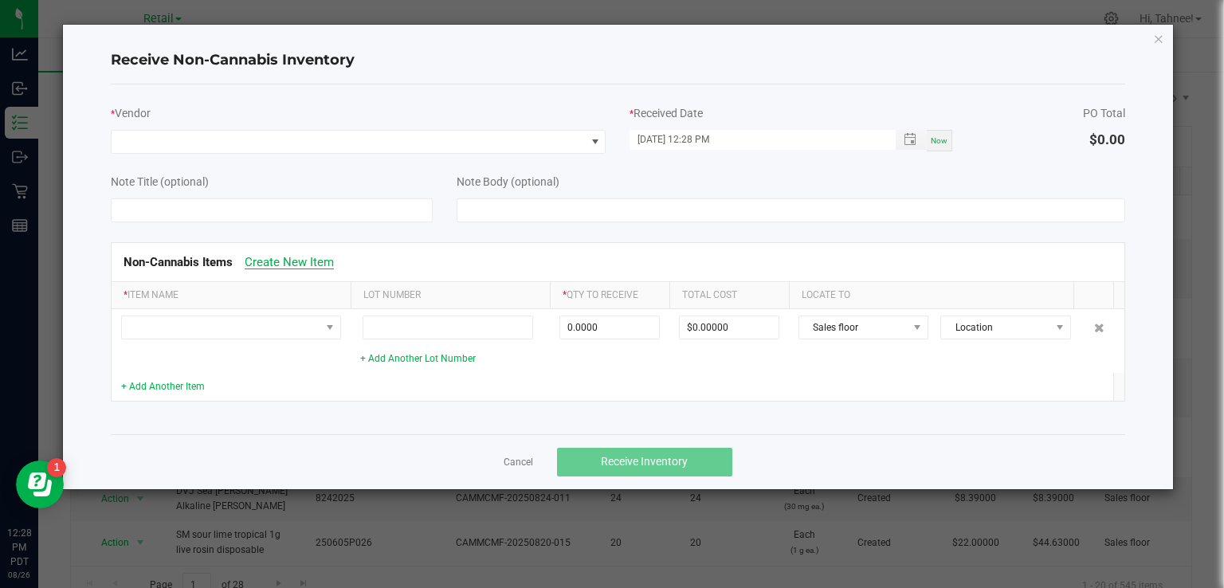
click at [309, 261] on link "Create New Item" at bounding box center [289, 262] width 89 height 14
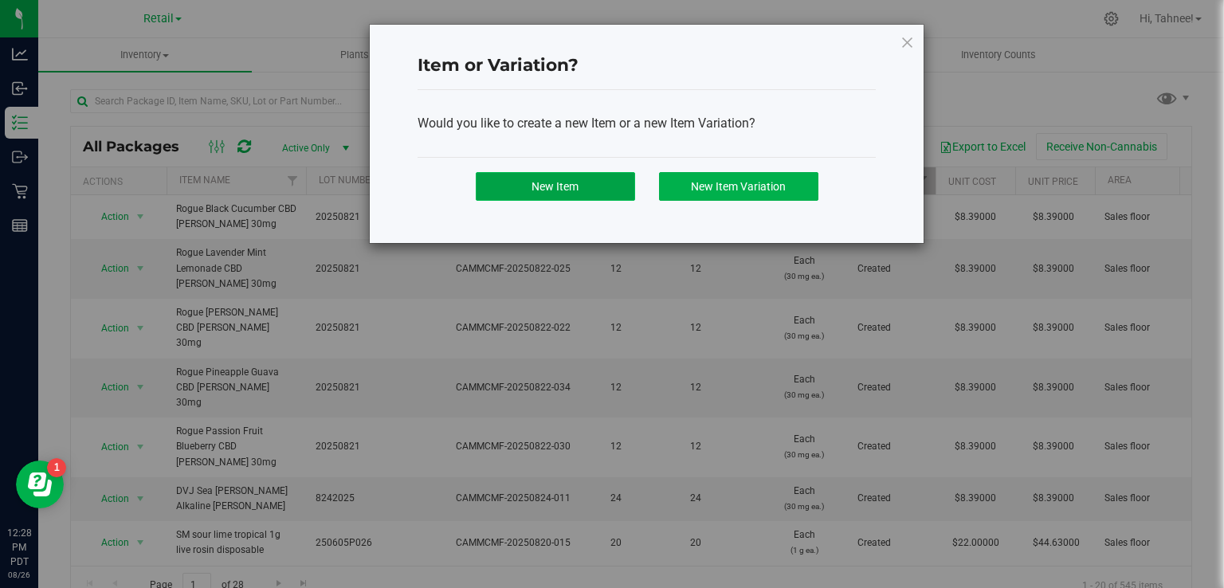
click at [576, 193] on button "New Item" at bounding box center [555, 186] width 159 height 29
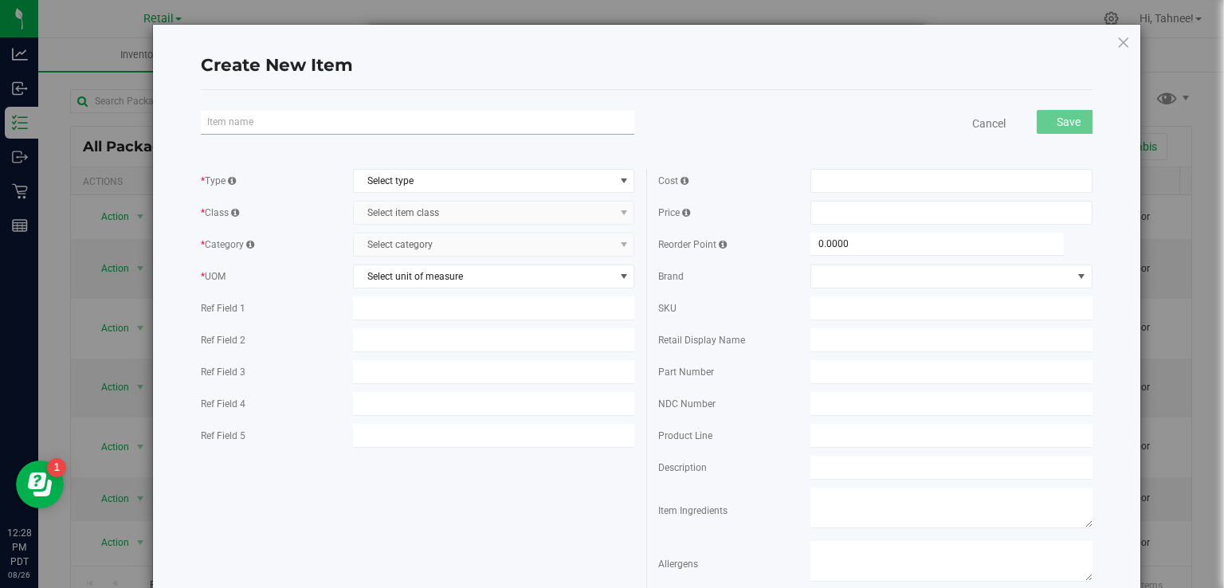
click at [356, 122] on input "text" at bounding box center [418, 123] width 434 height 24
type input "s"
type input "SAC C&C $10 PIPES"
click at [473, 181] on span "Select type" at bounding box center [484, 181] width 261 height 22
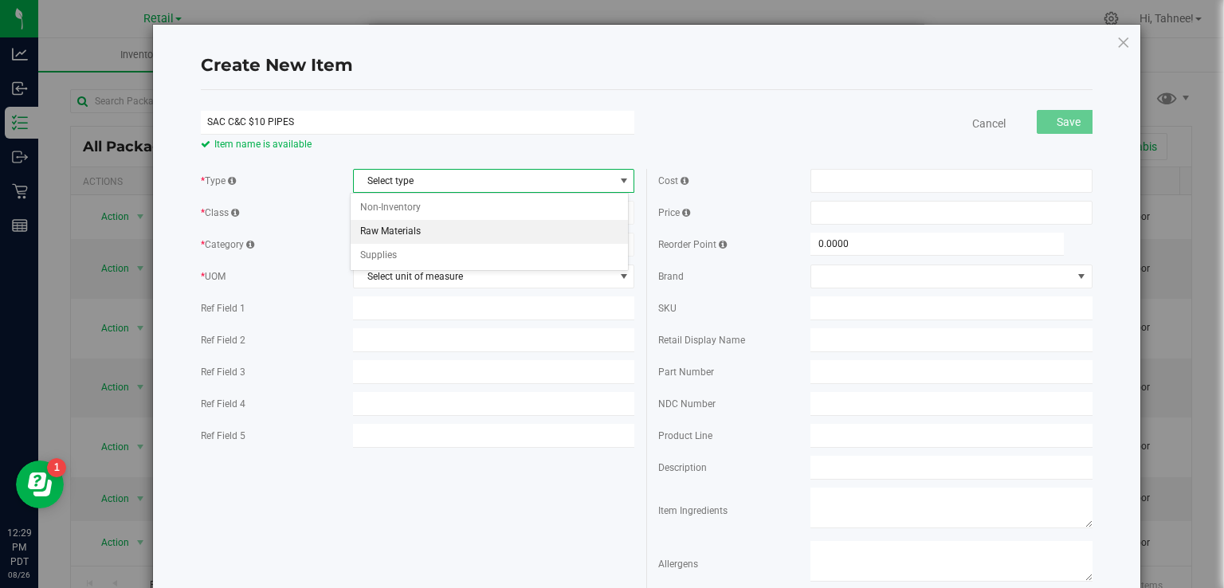
click at [427, 234] on li "Raw Materials" at bounding box center [489, 232] width 277 height 24
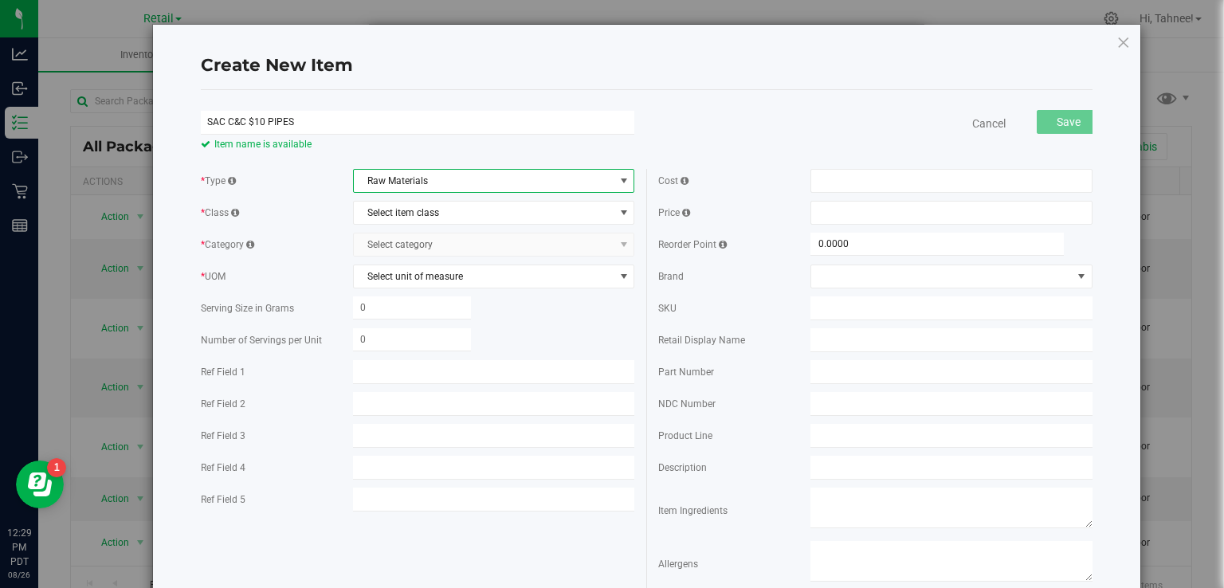
click at [475, 182] on span "Raw Materials" at bounding box center [484, 181] width 261 height 22
click at [407, 258] on li "Supplies" at bounding box center [489, 256] width 277 height 24
click at [464, 210] on span "Select item class" at bounding box center [484, 213] width 261 height 22
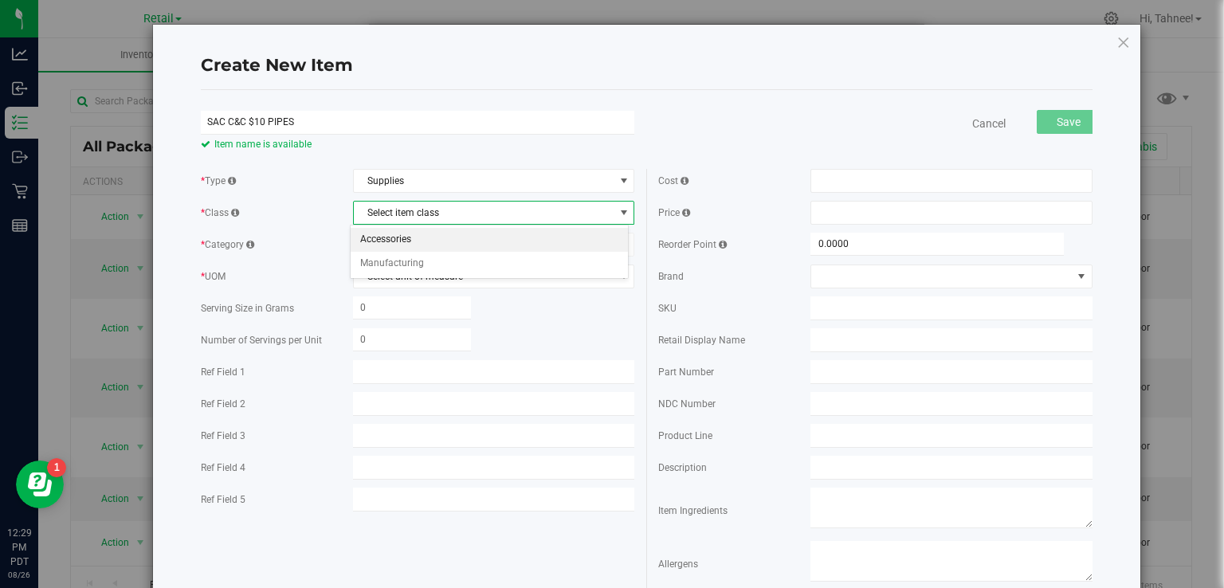
click at [410, 240] on li "Accessories" at bounding box center [489, 240] width 277 height 24
click at [463, 242] on span "Select category" at bounding box center [484, 245] width 261 height 22
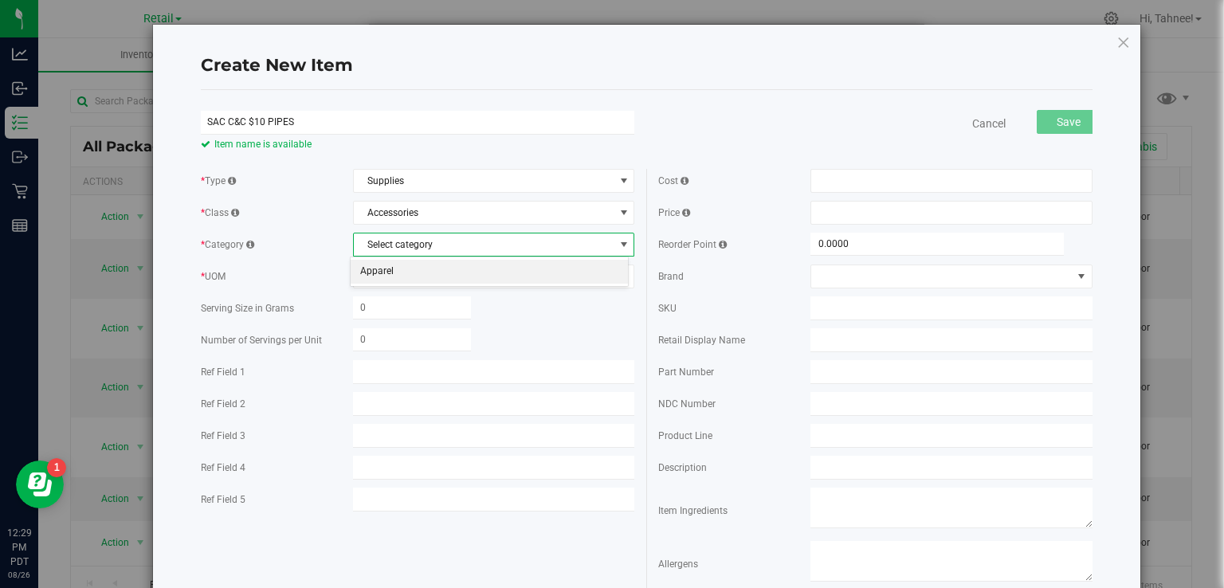
click at [405, 275] on li "Apparel" at bounding box center [489, 272] width 277 height 24
click at [481, 268] on span "Select unit of measure" at bounding box center [484, 276] width 261 height 22
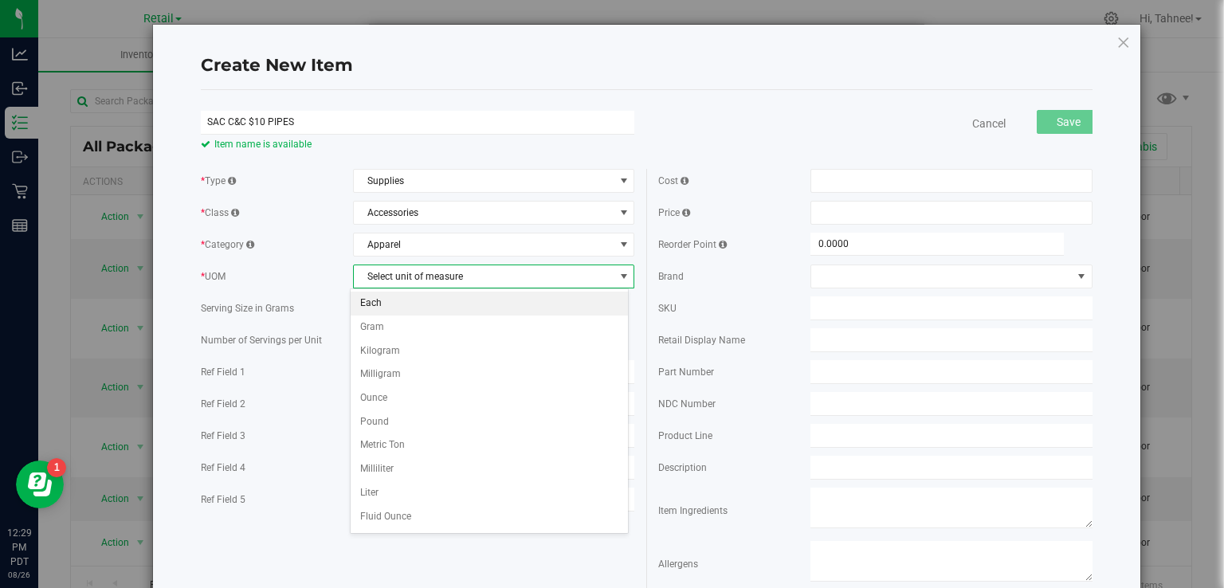
click at [395, 304] on li "Each" at bounding box center [489, 304] width 277 height 24
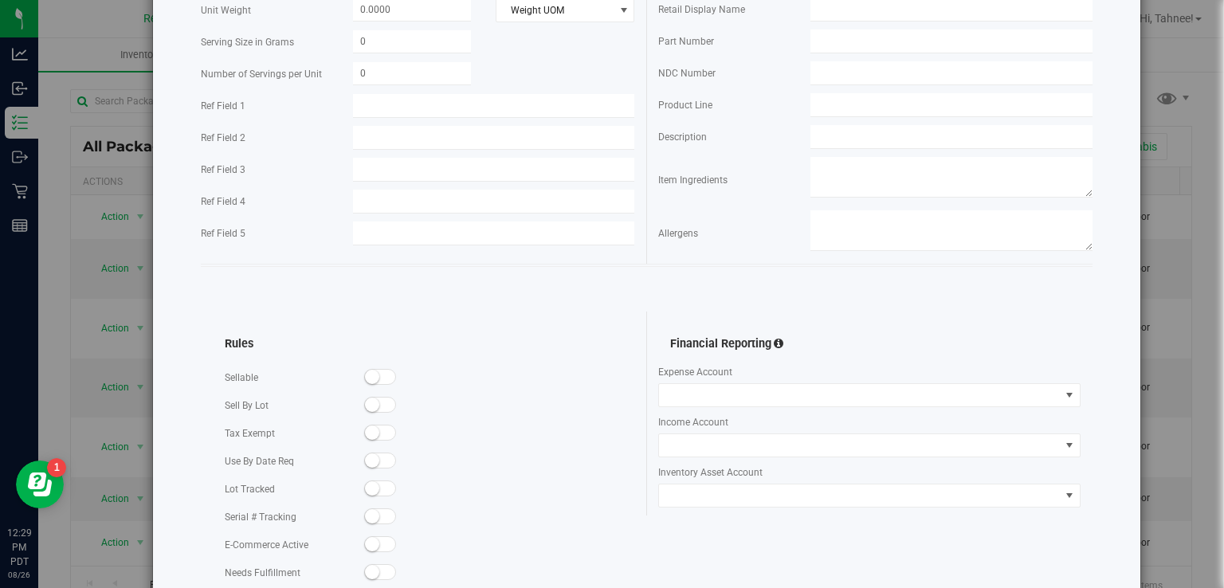
scroll to position [333, 0]
click at [375, 375] on small at bounding box center [372, 374] width 14 height 14
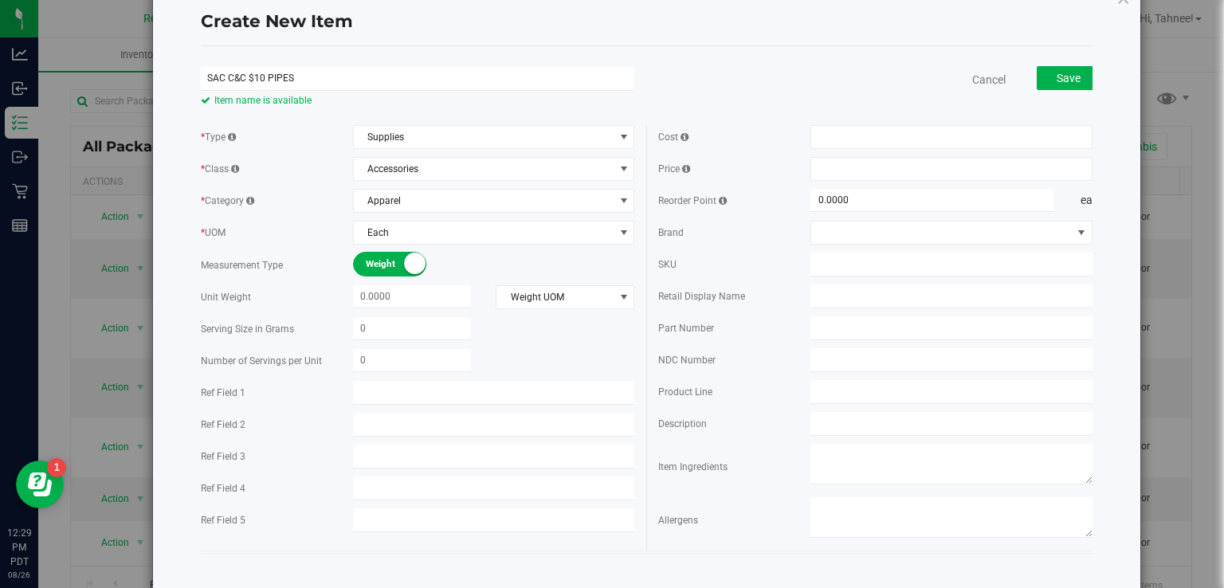
scroll to position [16, 0]
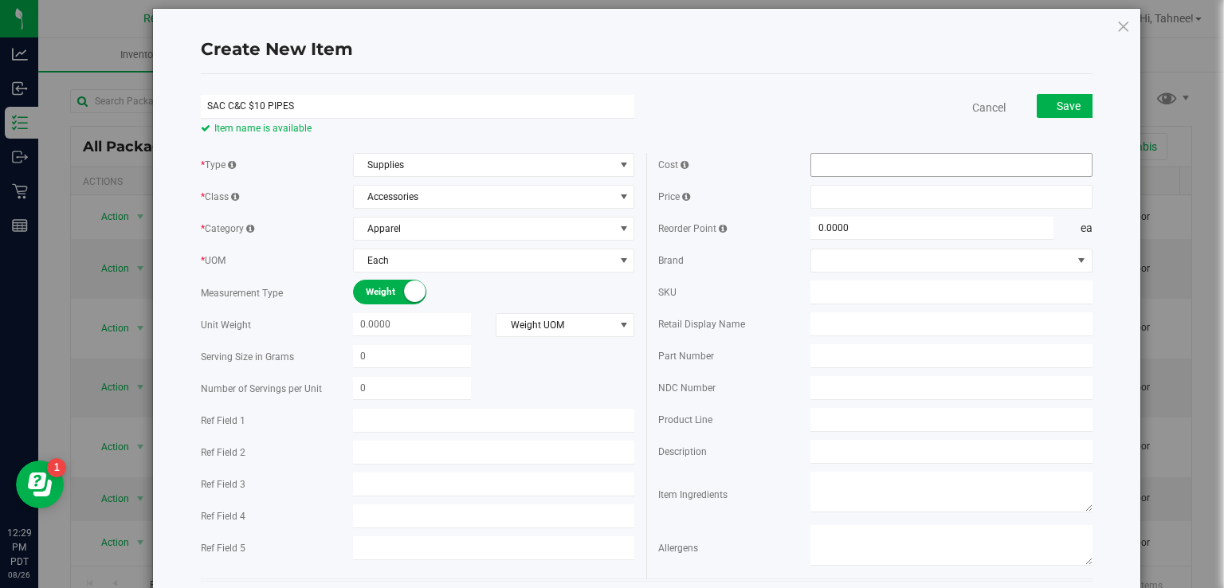
click at [880, 164] on input "text" at bounding box center [952, 165] width 281 height 22
type input "5.00"
click at [902, 195] on input "text" at bounding box center [952, 197] width 281 height 22
type input "$5.00000"
type input "9.24"
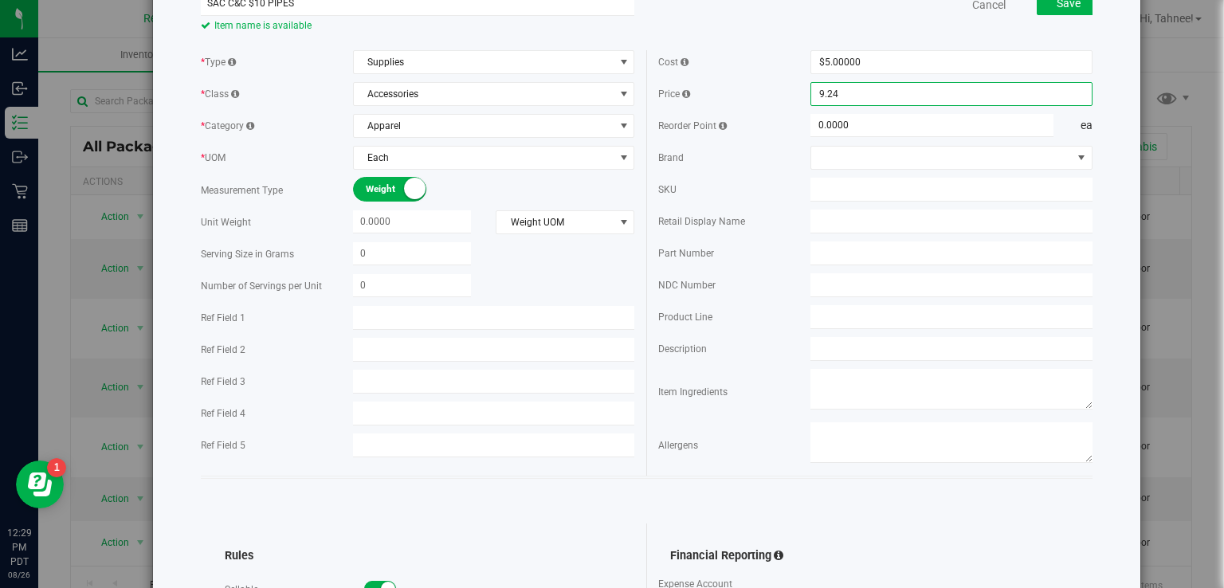
scroll to position [118, 0]
click at [1059, 10] on span "Save" at bounding box center [1069, 4] width 24 height 13
type input "$9.24000"
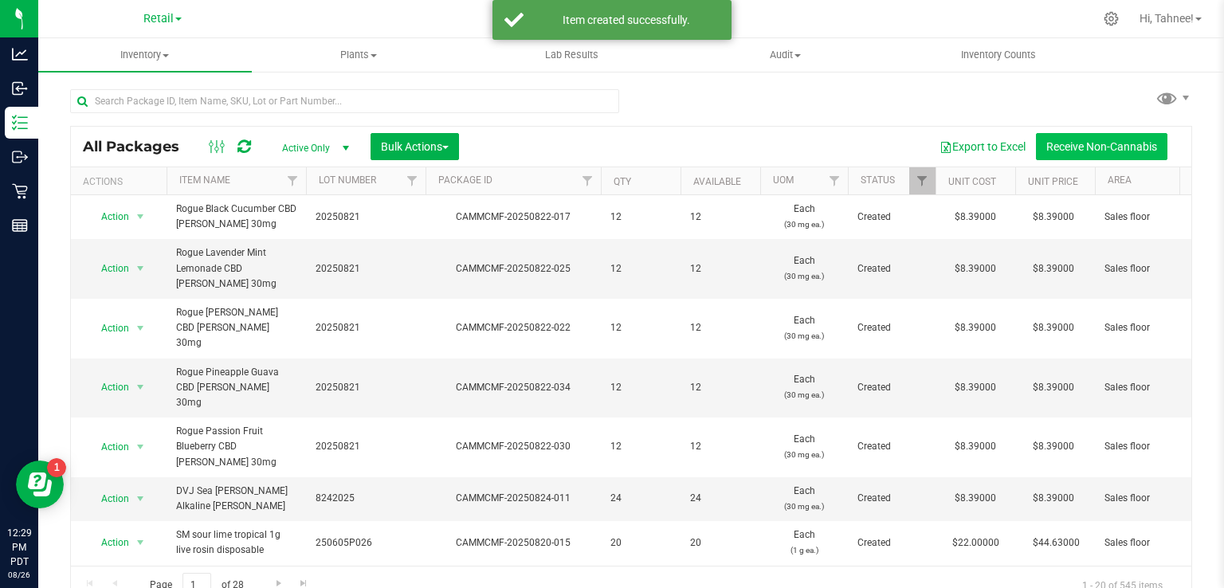
click at [1100, 151] on button "Receive Non-Cannabis" at bounding box center [1102, 146] width 132 height 27
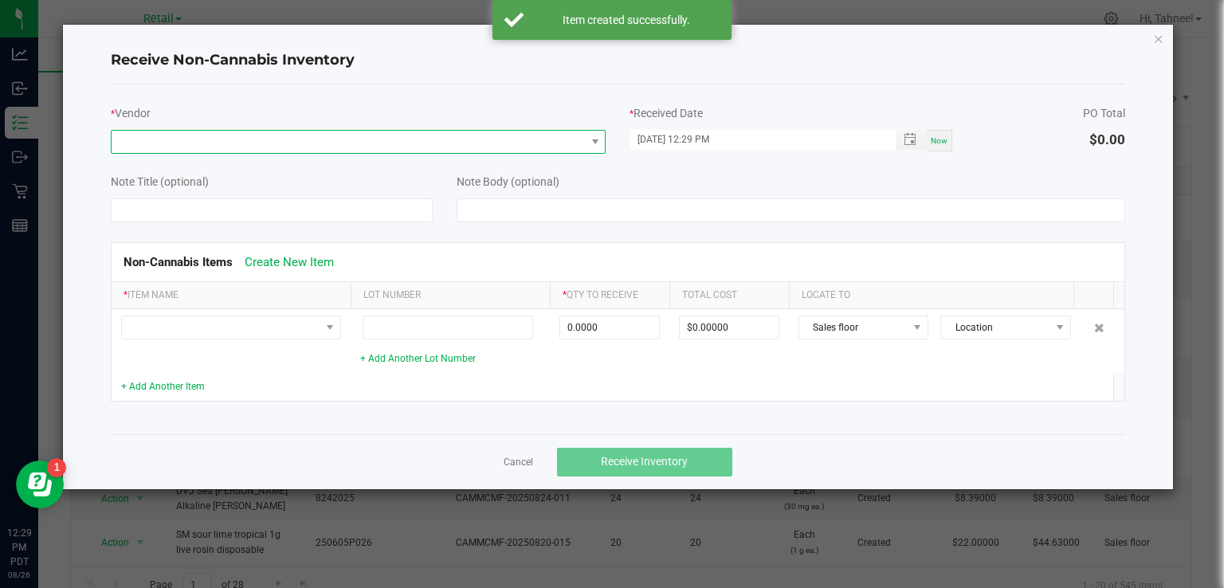
click at [309, 135] on span at bounding box center [349, 142] width 474 height 22
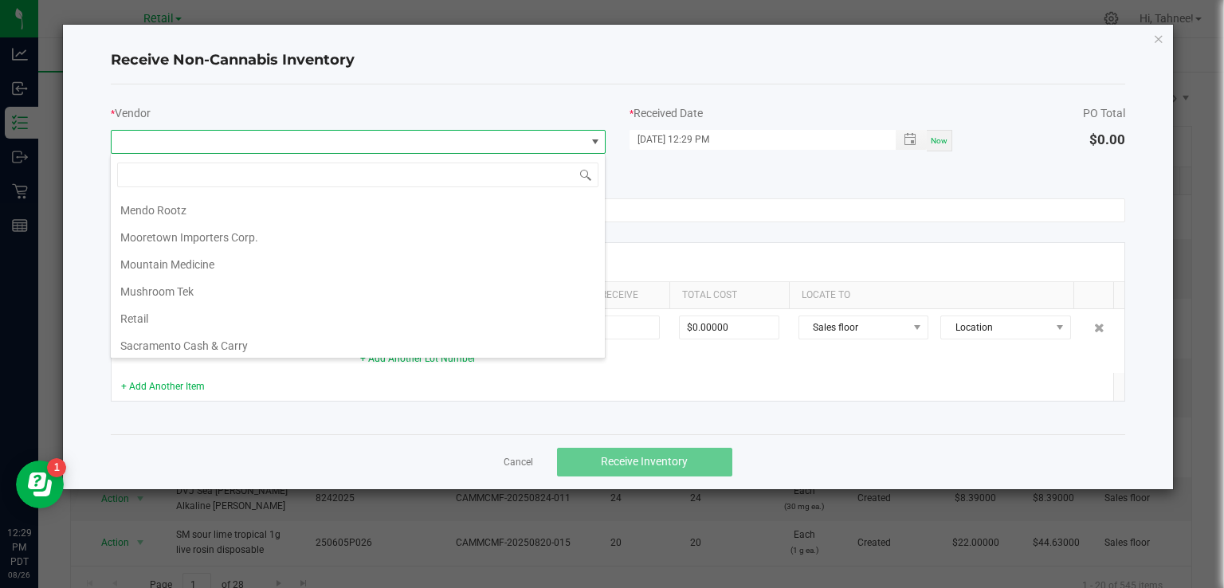
scroll to position [322, 0]
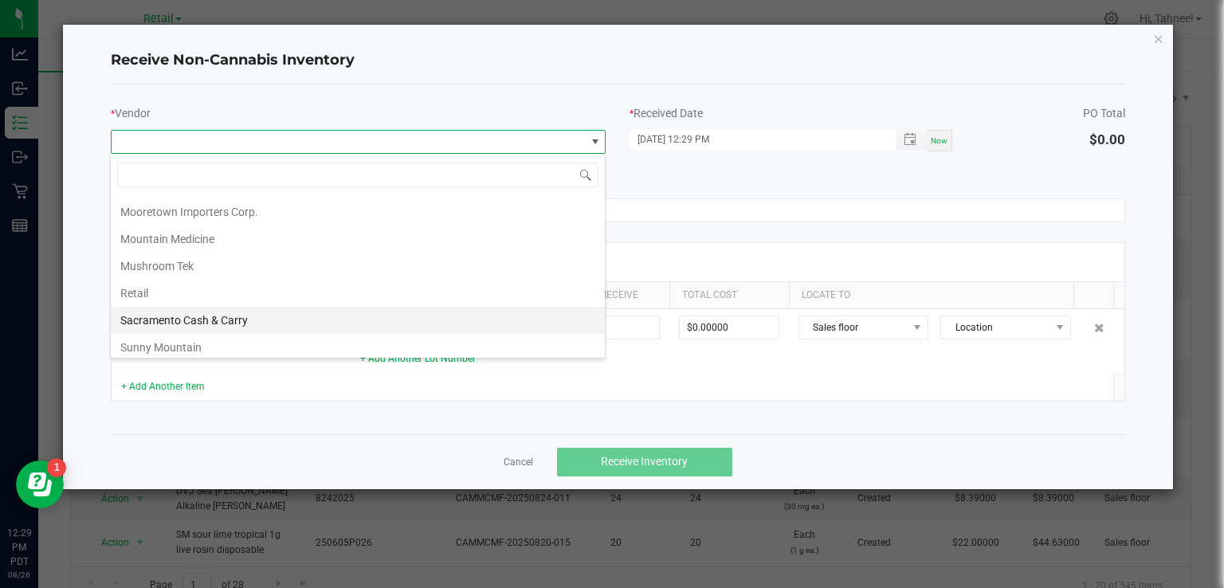
click at [245, 311] on li "Sacramento Cash & Carry" at bounding box center [358, 320] width 494 height 27
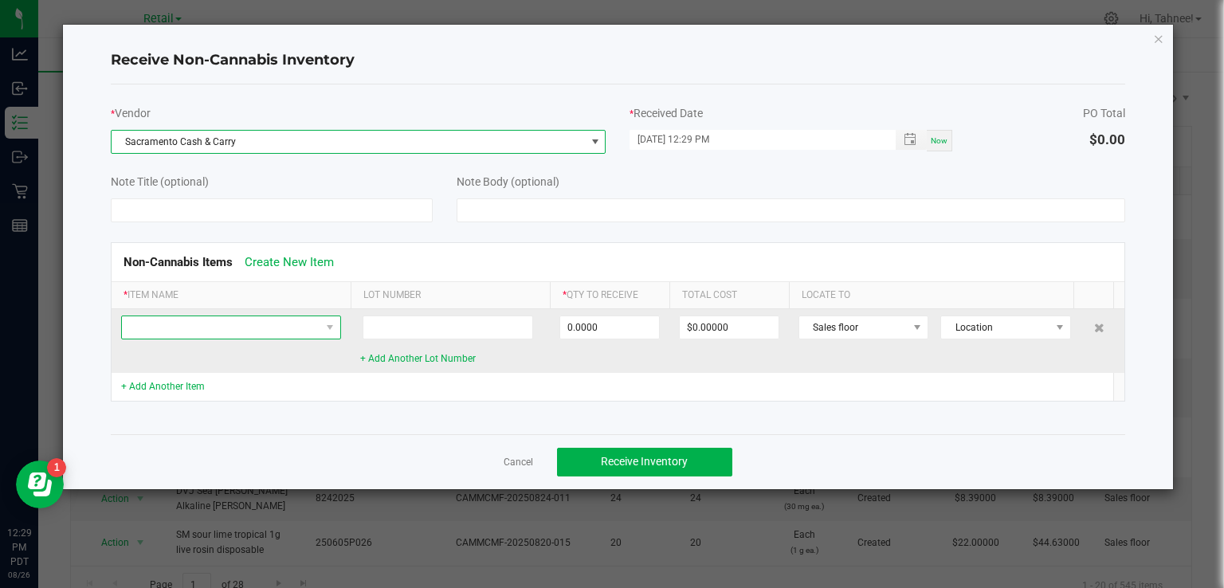
click at [297, 328] on span at bounding box center [221, 327] width 198 height 22
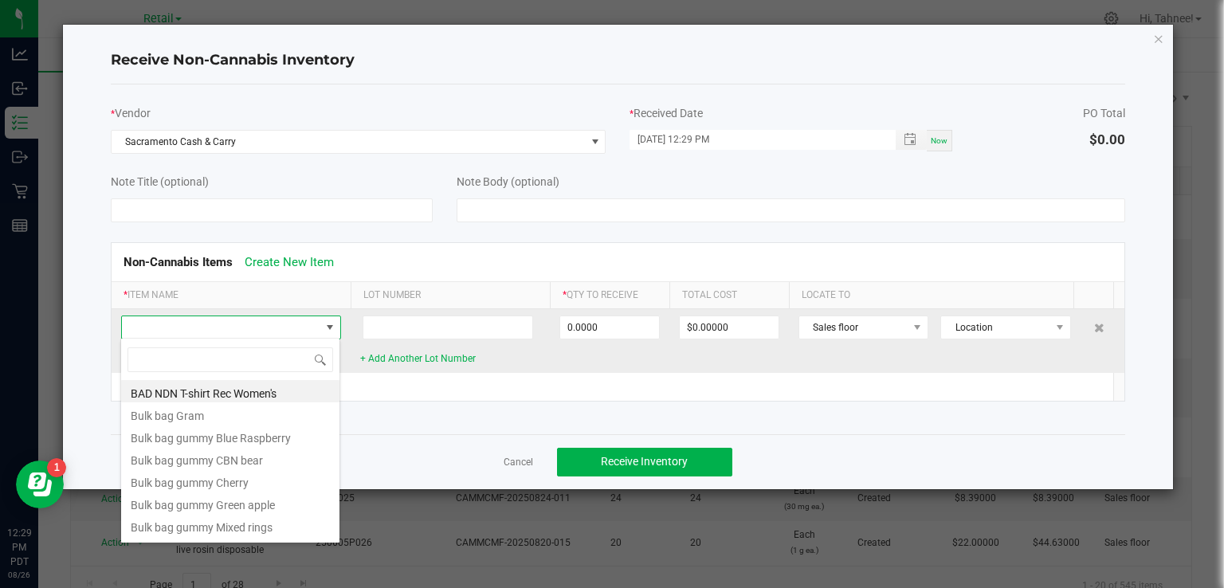
scroll to position [23, 220]
type input "$10"
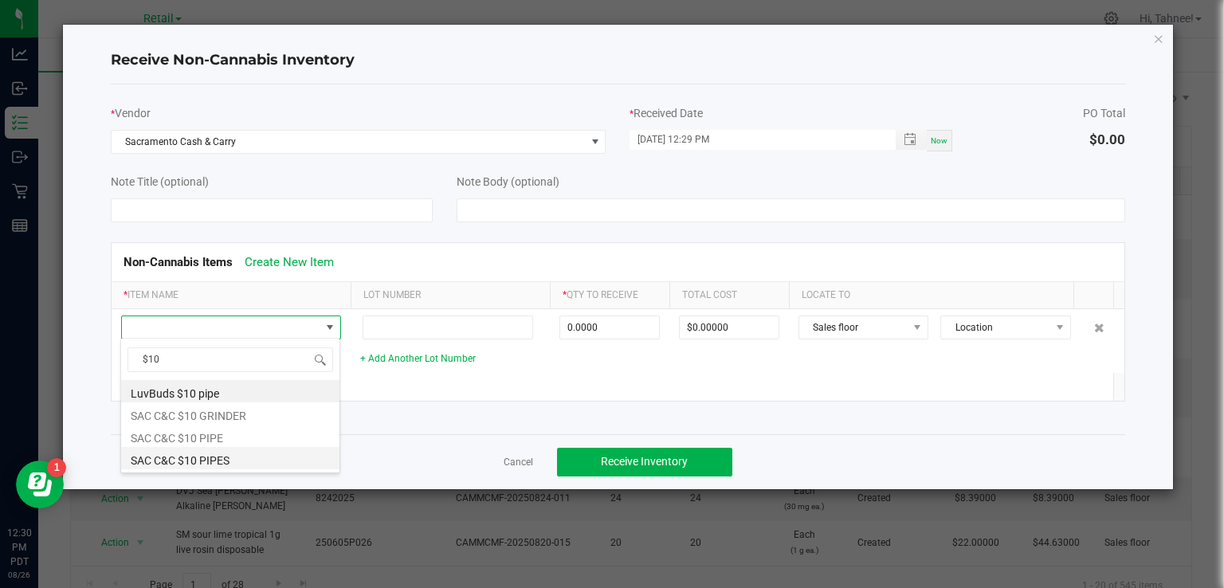
click at [225, 466] on li "SAC C&C $10 PIPES" at bounding box center [230, 458] width 218 height 22
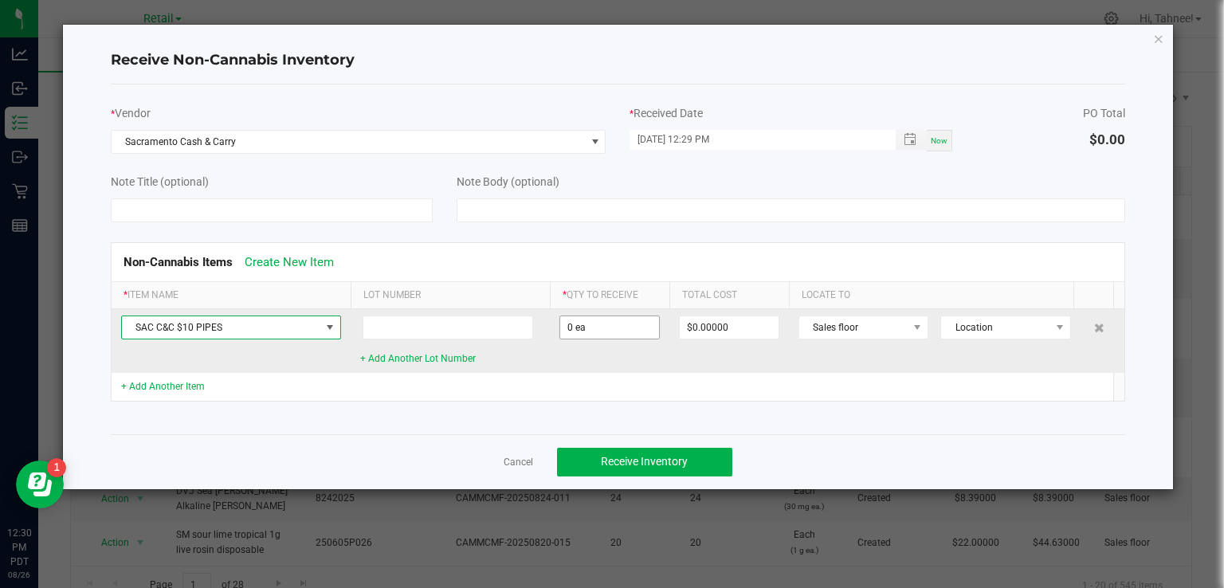
click at [619, 330] on input "0 ea" at bounding box center [609, 327] width 99 height 22
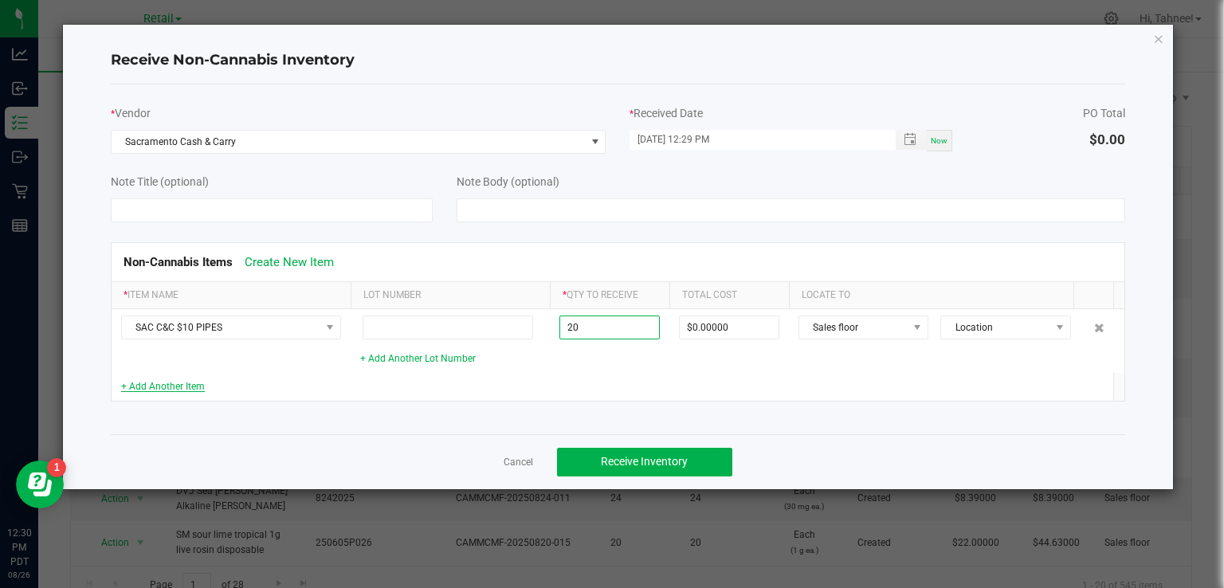
click at [198, 384] on link "+ Add Another Item" at bounding box center [163, 386] width 84 height 11
type input "20 ea"
type input "$100.00000"
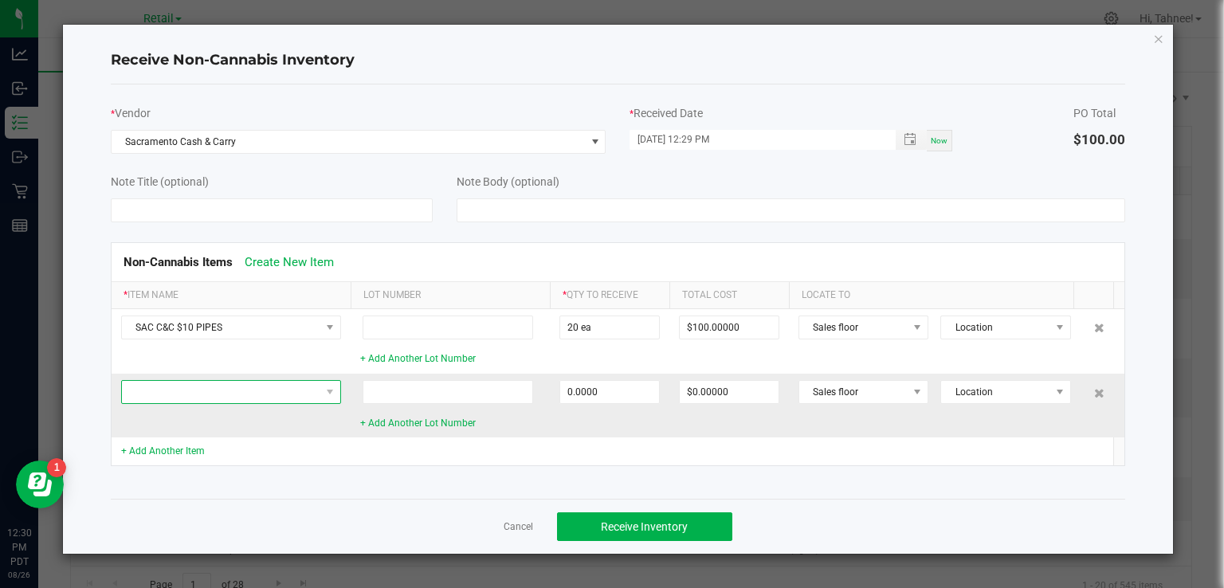
click at [261, 387] on span at bounding box center [221, 392] width 198 height 22
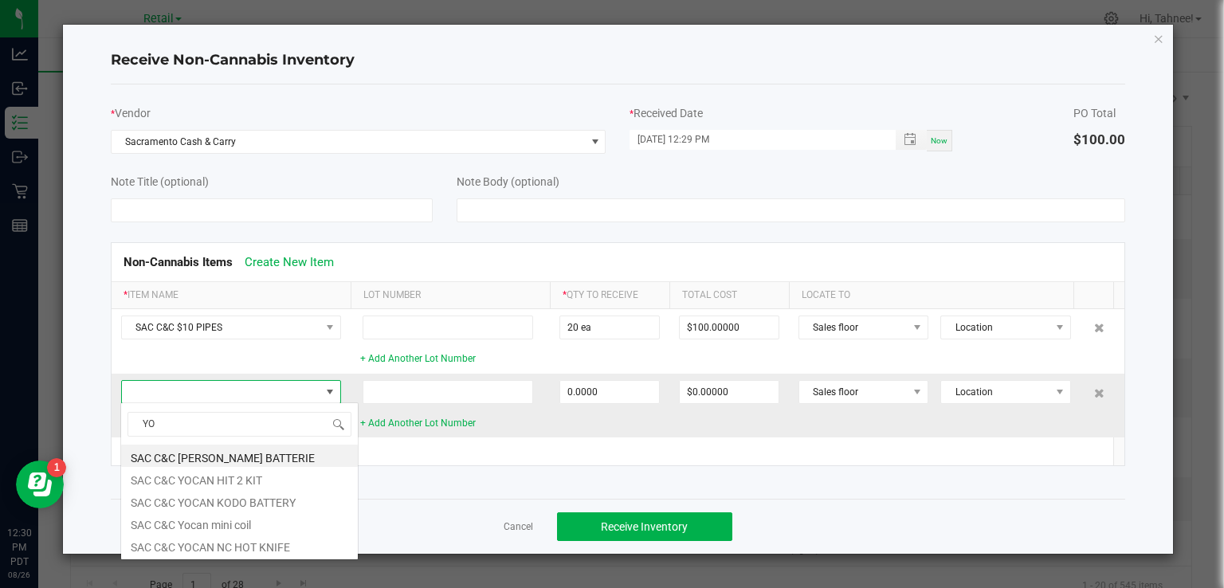
scroll to position [0, 0]
type input "YOCAN"
click at [252, 453] on li "SAC C&C [PERSON_NAME] BATTERIE" at bounding box center [239, 456] width 237 height 22
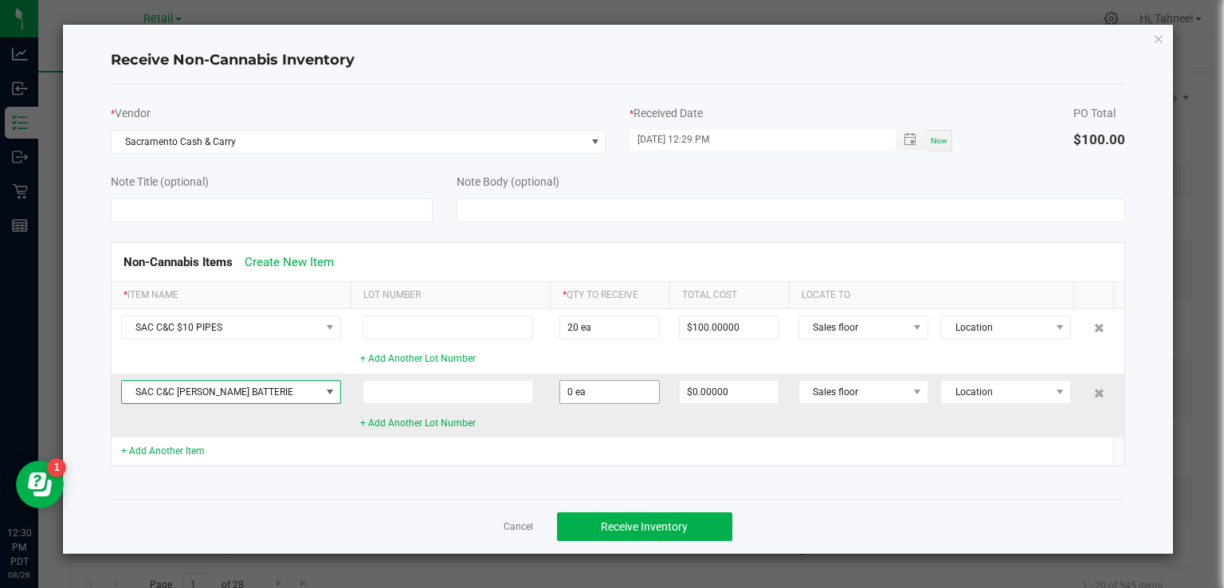
click at [623, 390] on input "0 ea" at bounding box center [609, 392] width 99 height 22
click at [191, 430] on td "SAC C&C [PERSON_NAME] BATTERIE" at bounding box center [231, 406] width 239 height 64
type input "27 ea"
type input "$135.00000"
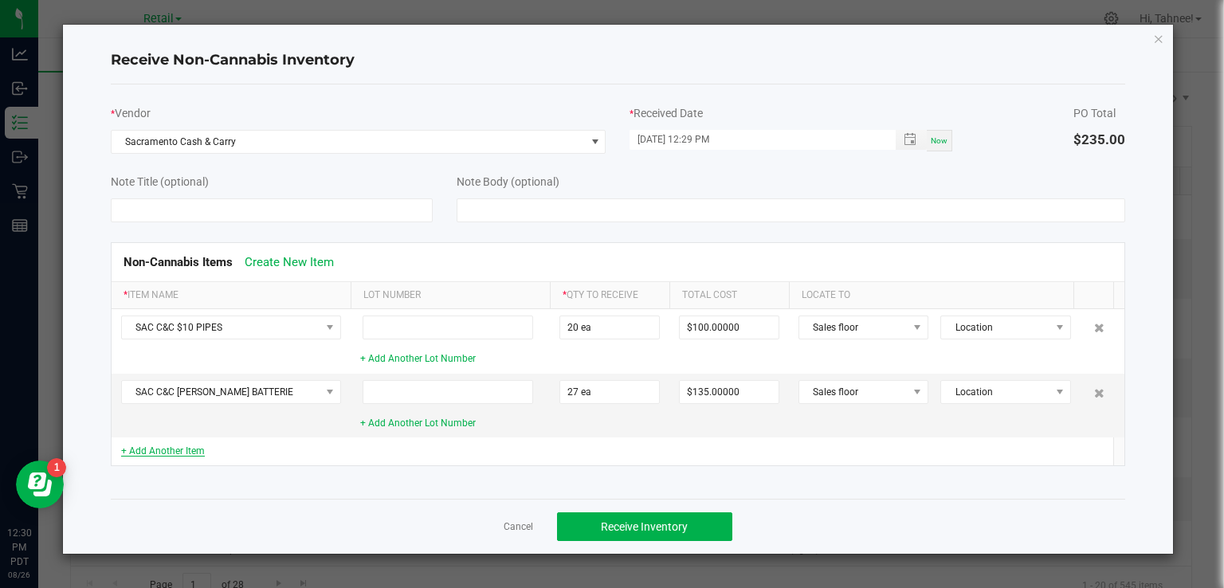
click at [185, 449] on link "+ Add Another Item" at bounding box center [163, 451] width 84 height 11
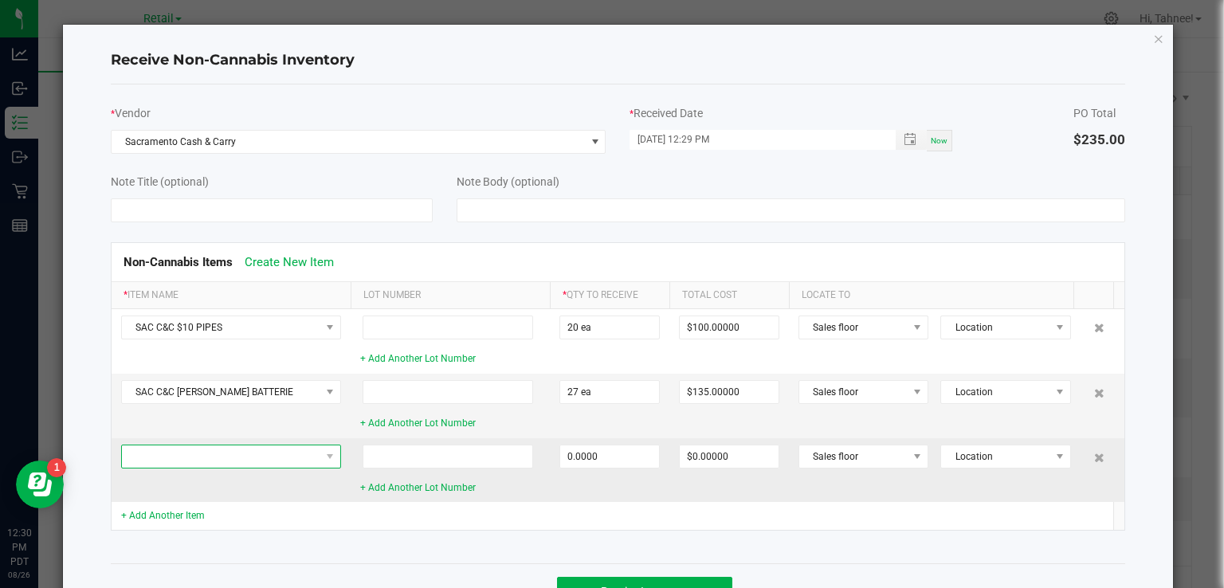
click at [255, 454] on span at bounding box center [221, 457] width 198 height 22
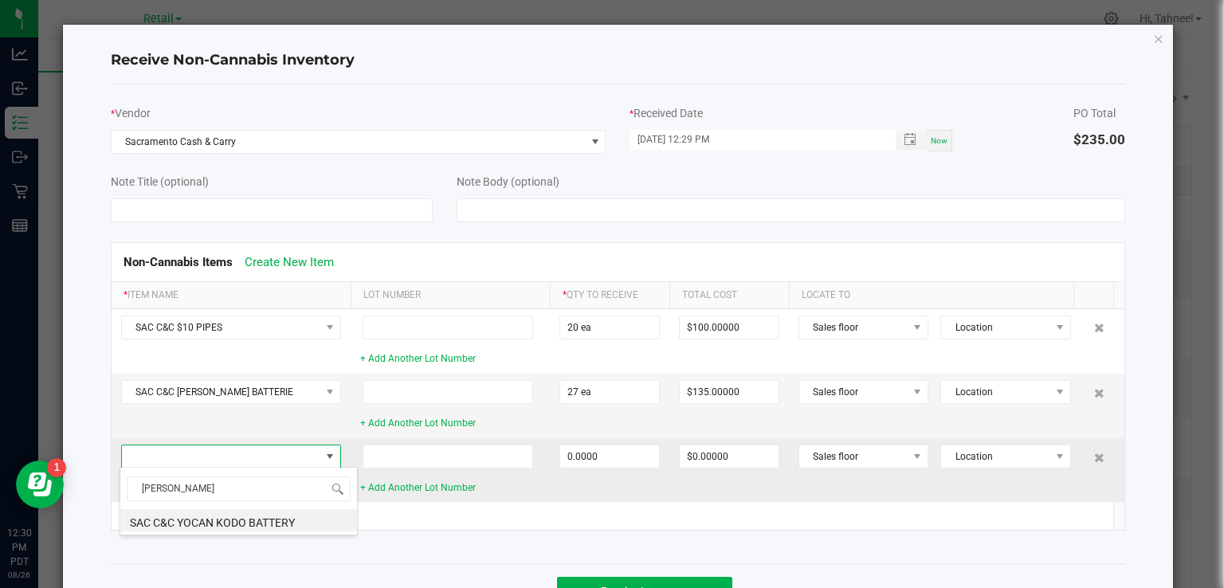
type input "KODO"
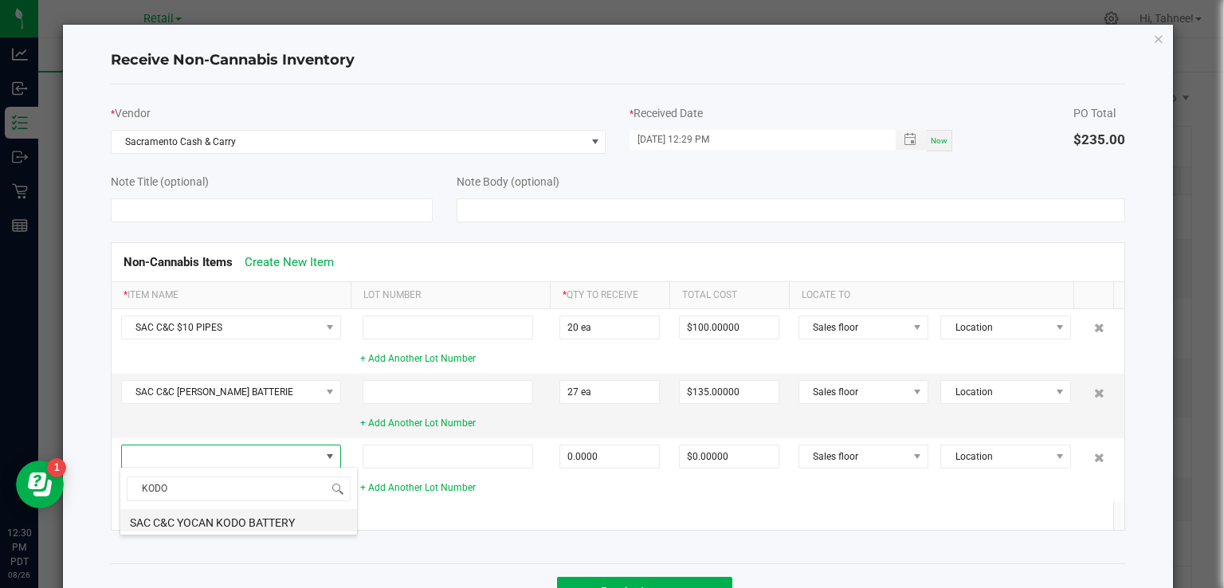
click at [268, 524] on li "SAC C&C YOCAN KODO BATTERY" at bounding box center [238, 520] width 237 height 22
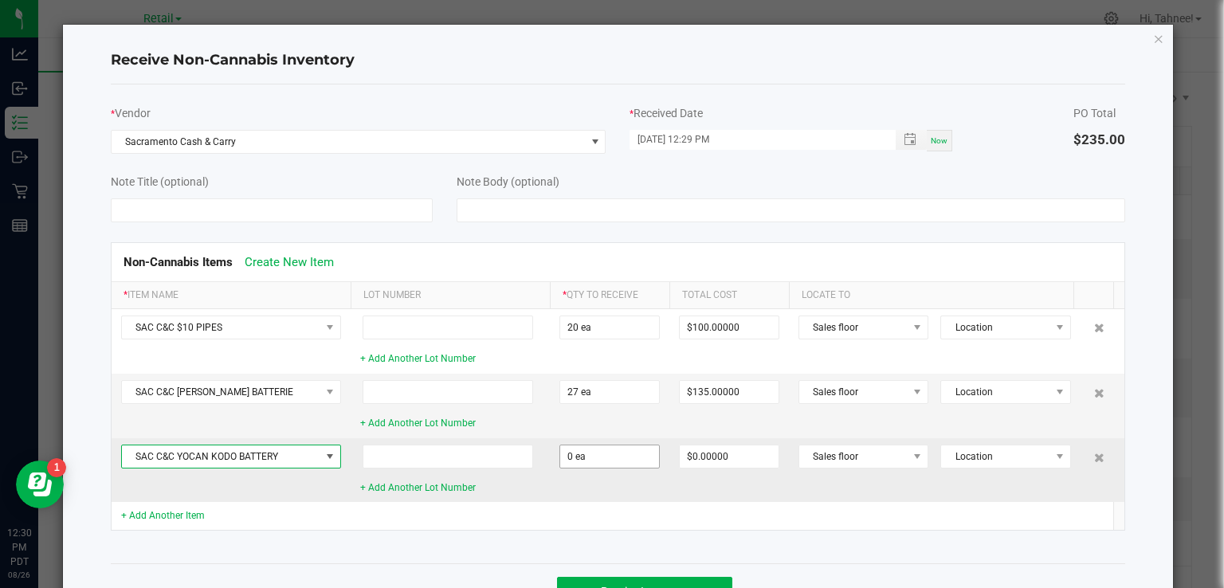
click at [624, 456] on input "0 ea" at bounding box center [609, 457] width 99 height 22
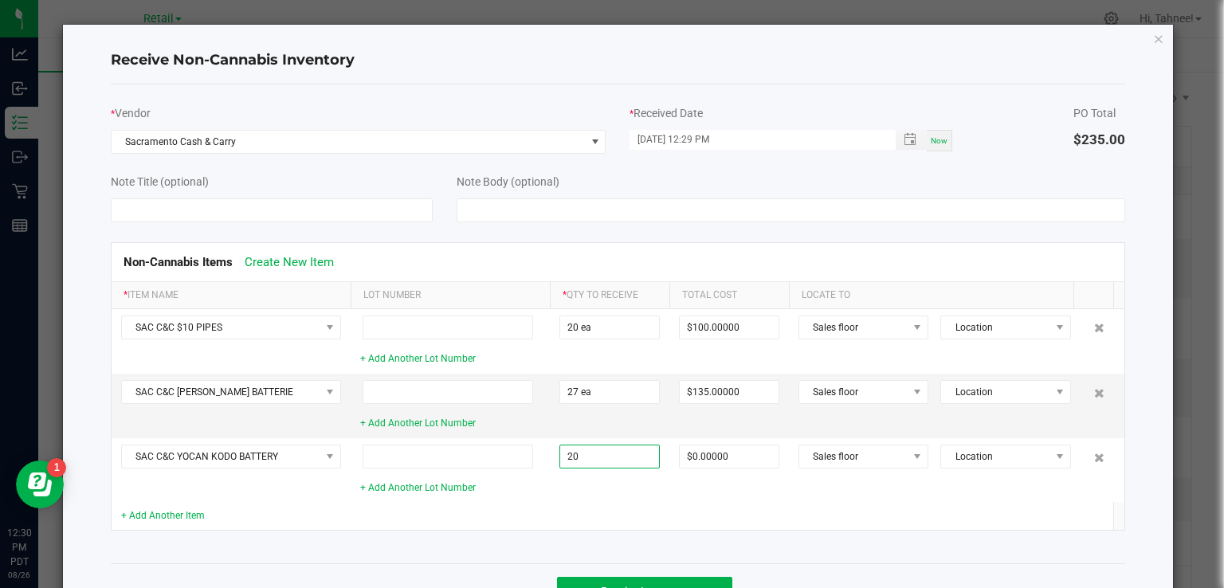
click at [543, 511] on td at bounding box center [450, 516] width 199 height 28
type input "20 ea"
type input "$142.20000"
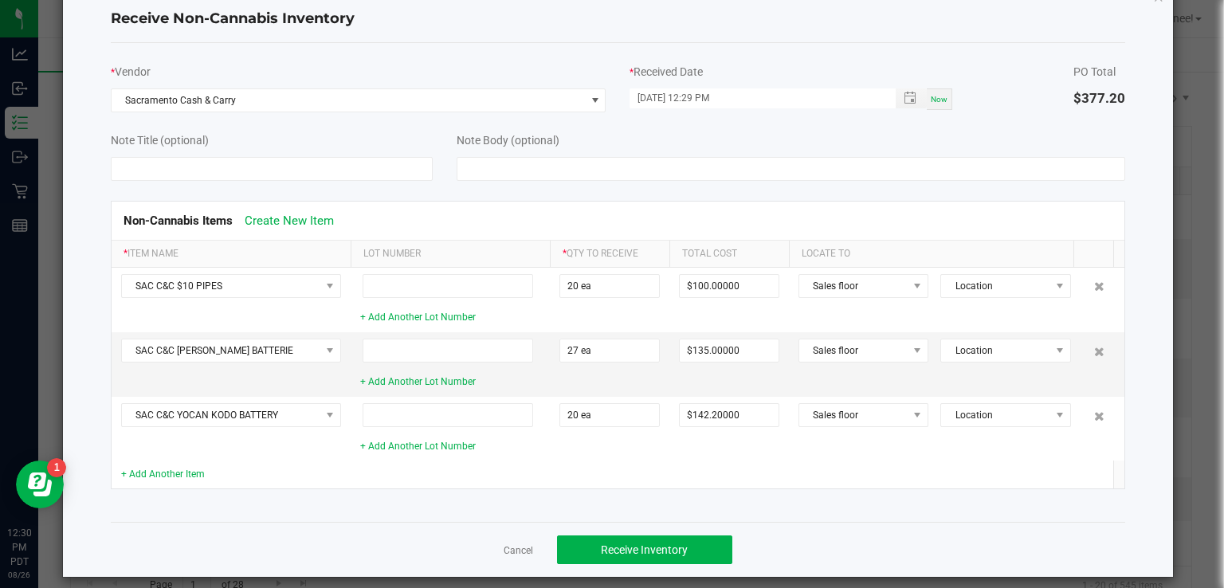
scroll to position [53, 0]
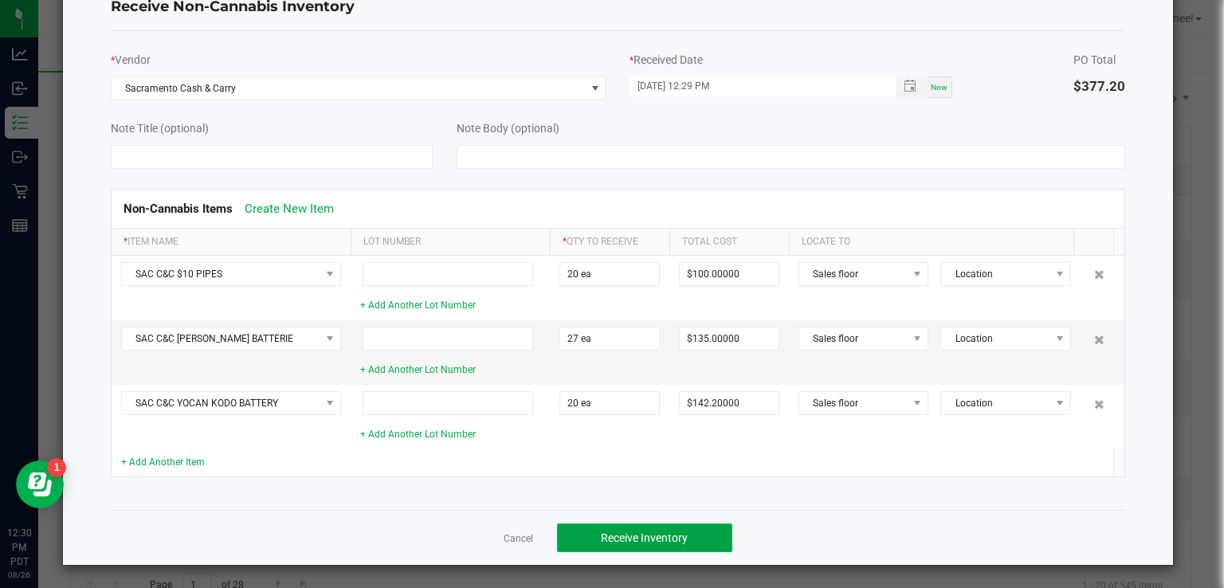
click at [659, 524] on button "Receive Inventory" at bounding box center [644, 538] width 175 height 29
